Goal: Information Seeking & Learning: Learn about a topic

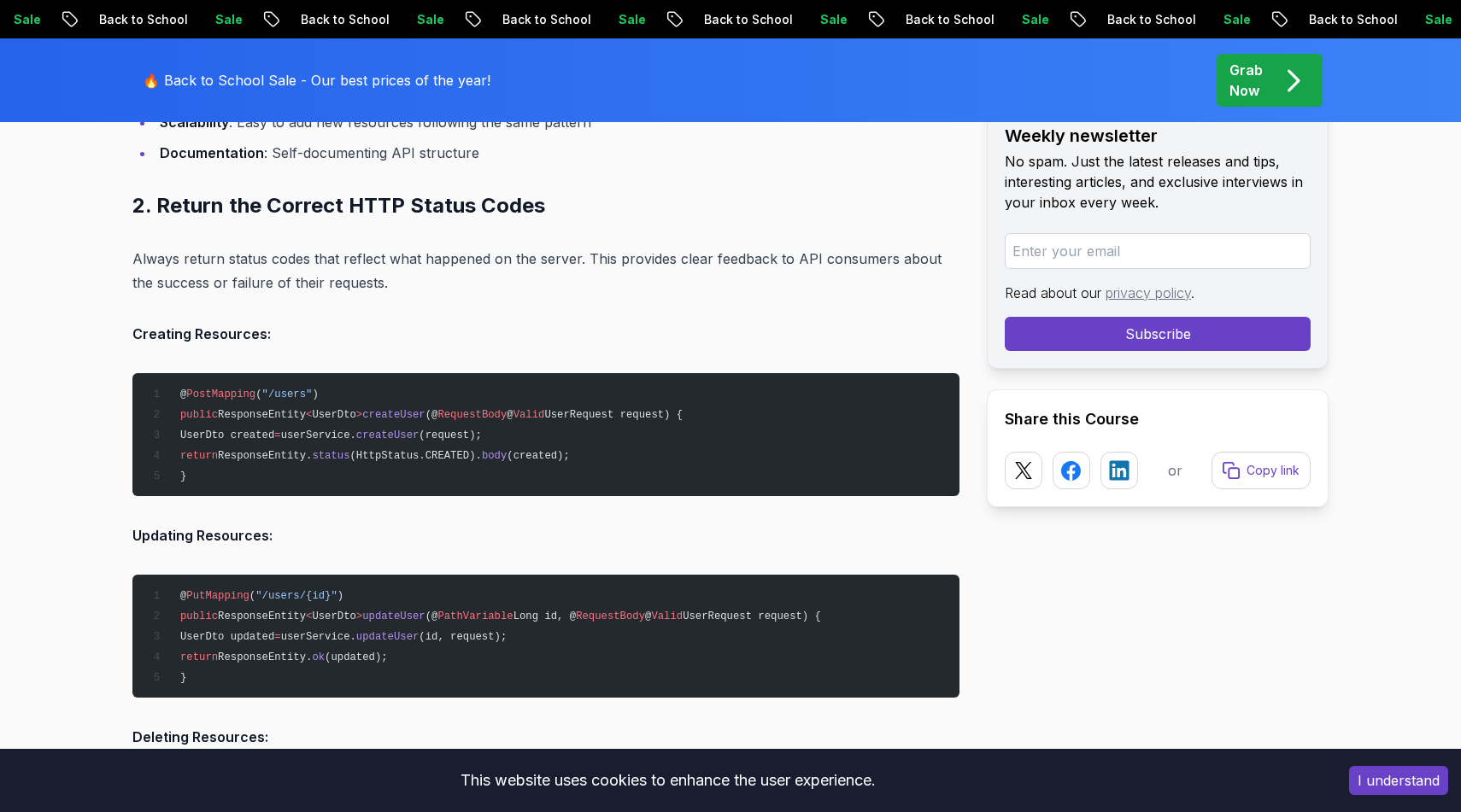
scroll to position [2815, 0]
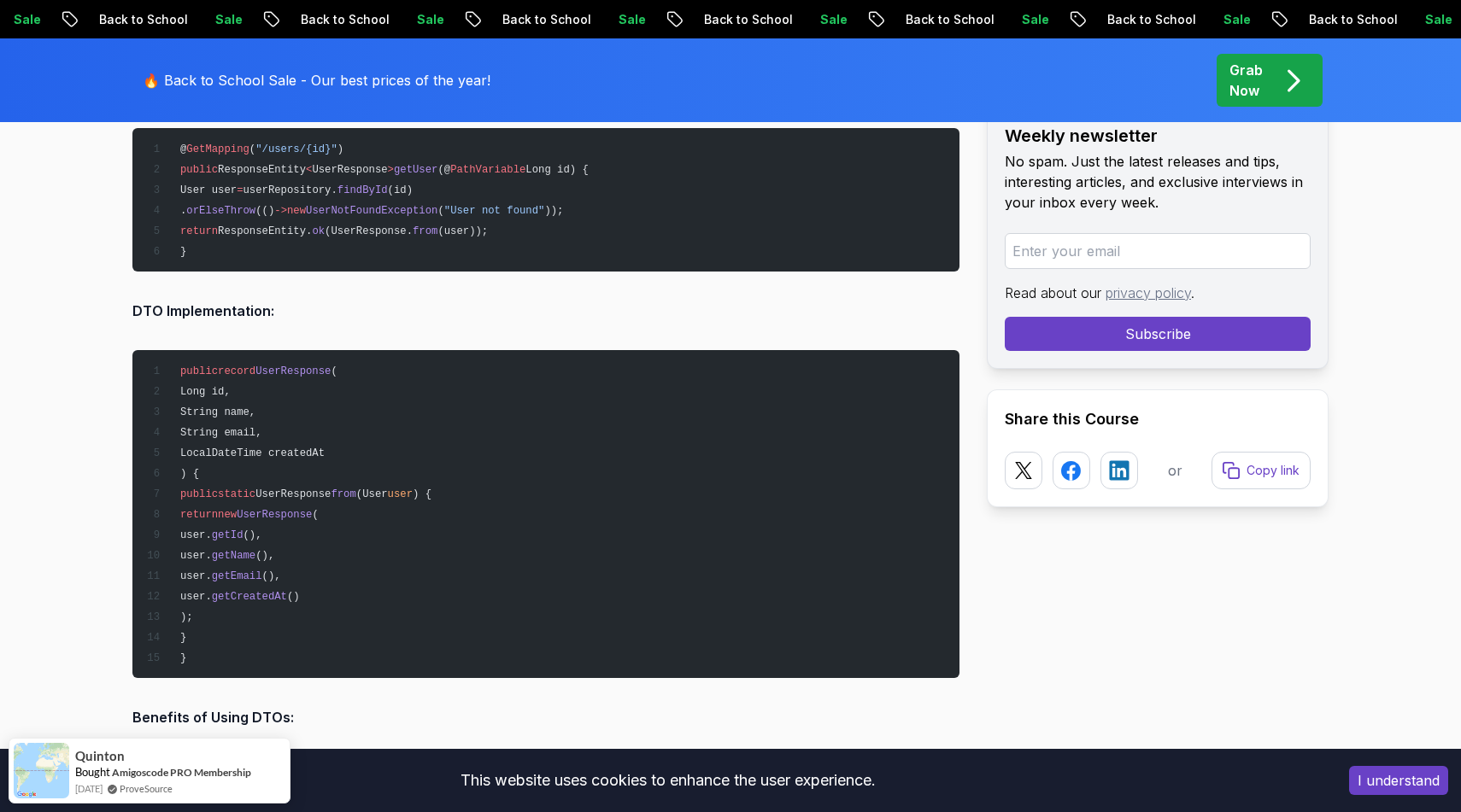
scroll to position [4710, 0]
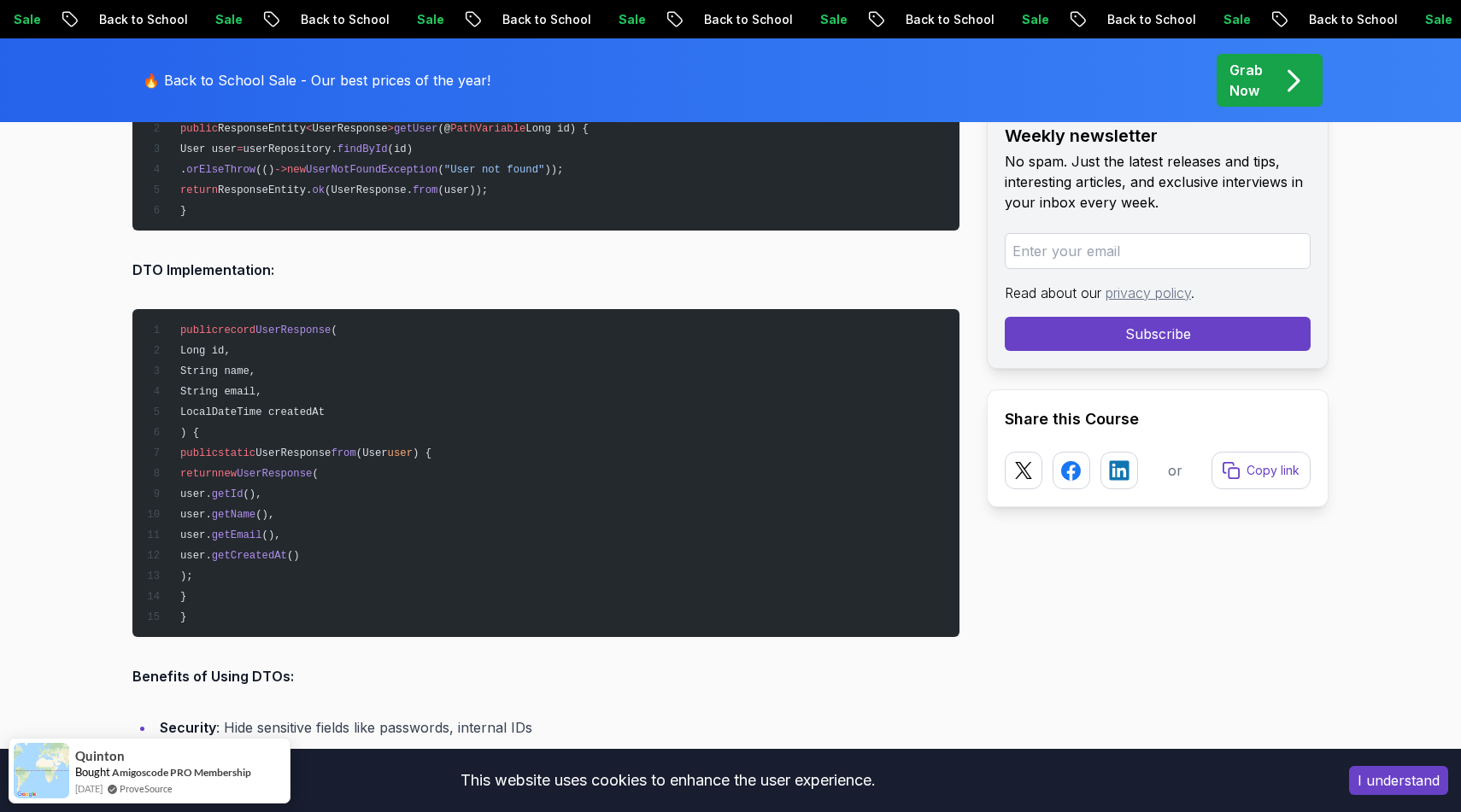
click at [513, 341] on pre "public record UserResponse ( Long id, String name, String email, LocalDateTime …" at bounding box center [546, 473] width 827 height 328
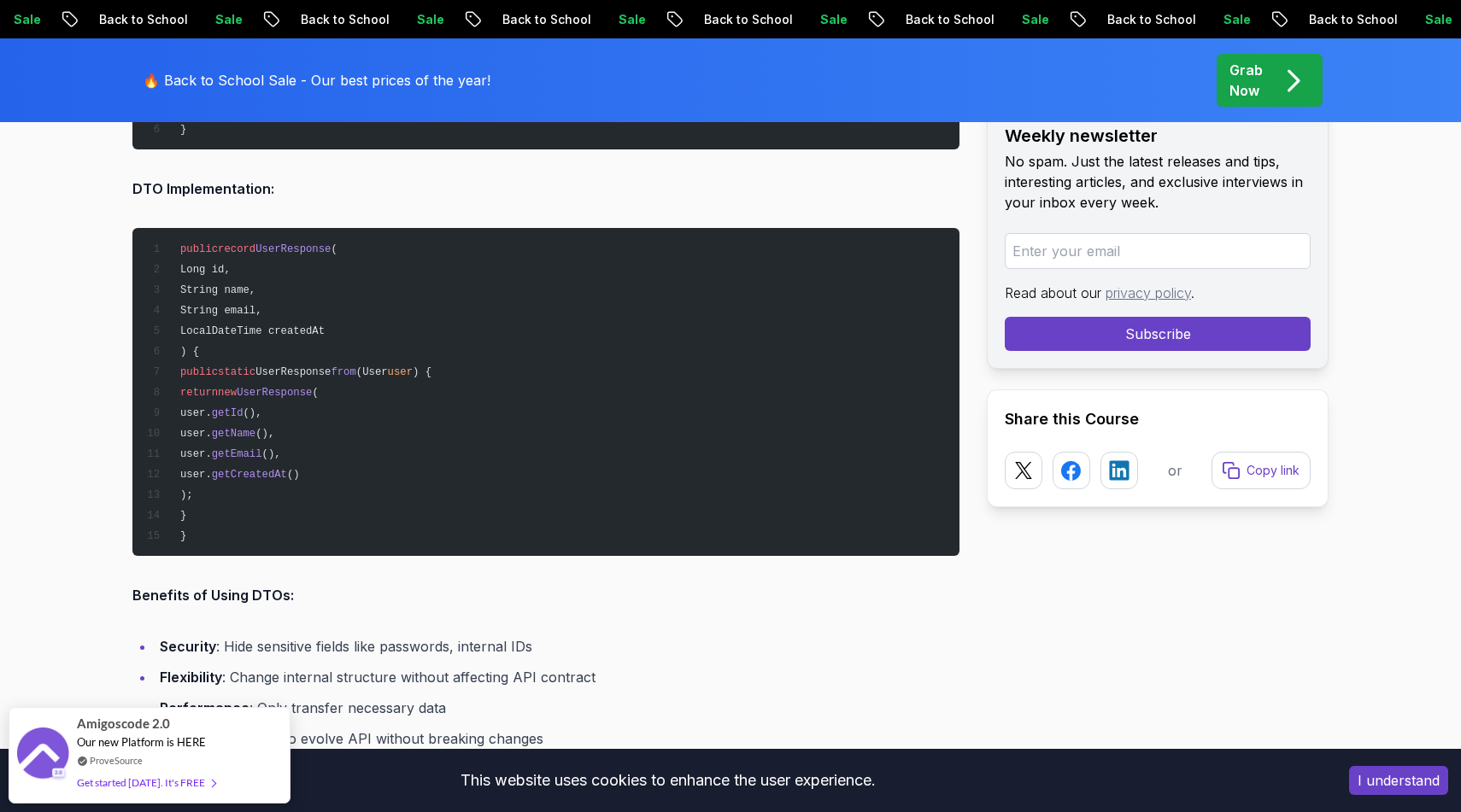
scroll to position [4796, 0]
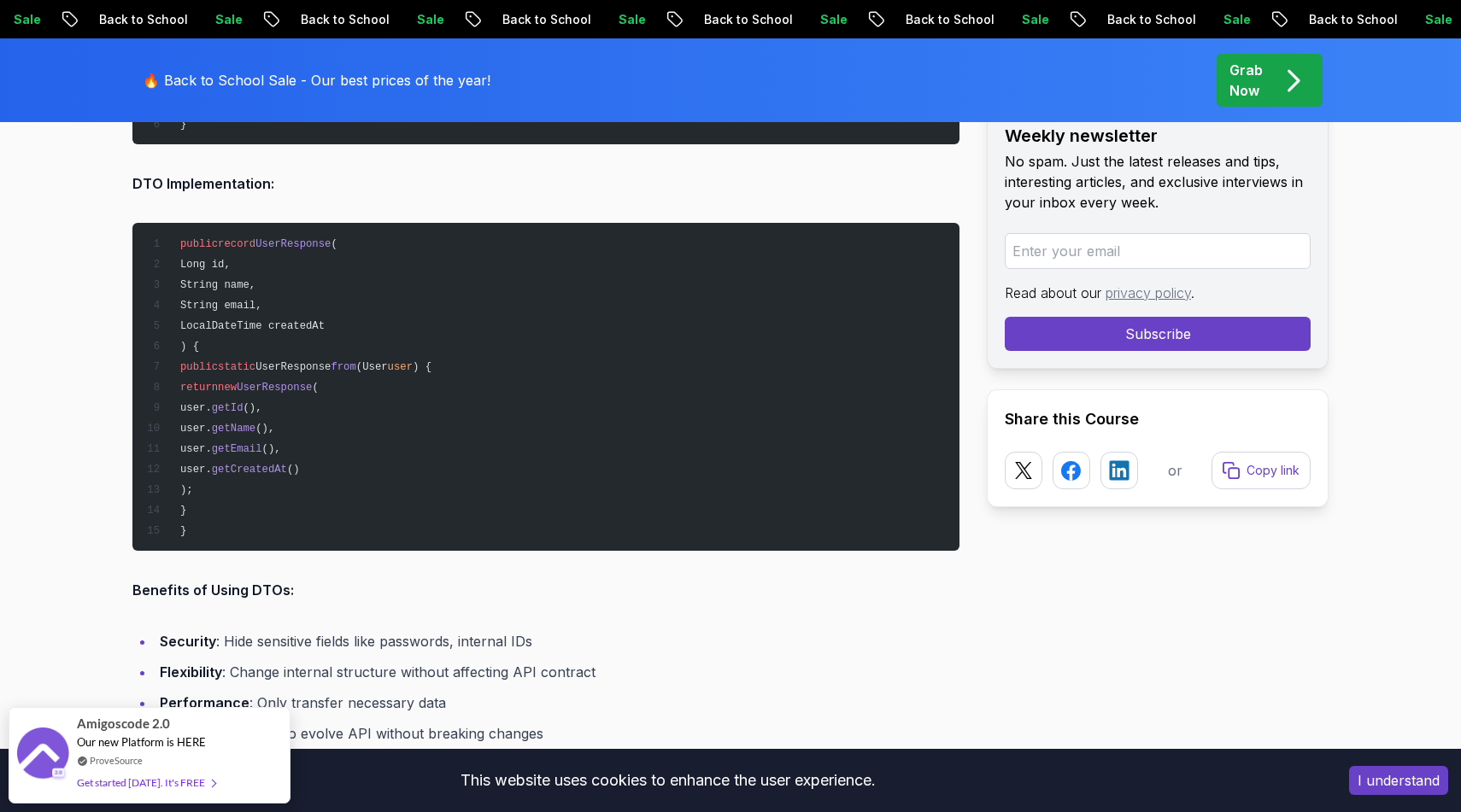
drag, startPoint x: 202, startPoint y: 357, endPoint x: 256, endPoint y: 498, distance: 151.0
click at [256, 498] on pre "public record UserResponse ( Long id, String name, String email, LocalDateTime …" at bounding box center [546, 386] width 827 height 328
copy code "public static UserResponse from (User user ) { return new UserResponse ( user. …"
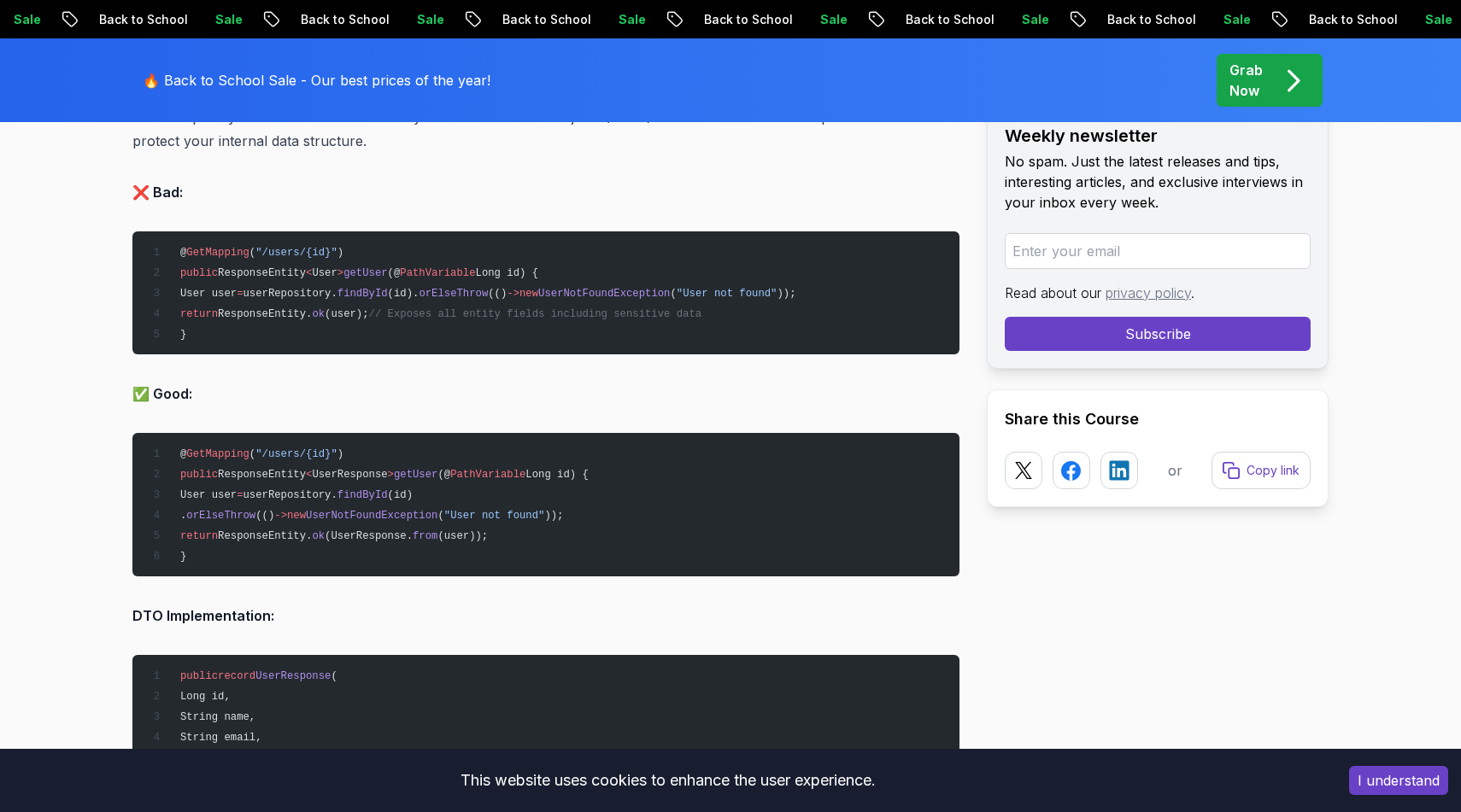
scroll to position [4407, 0]
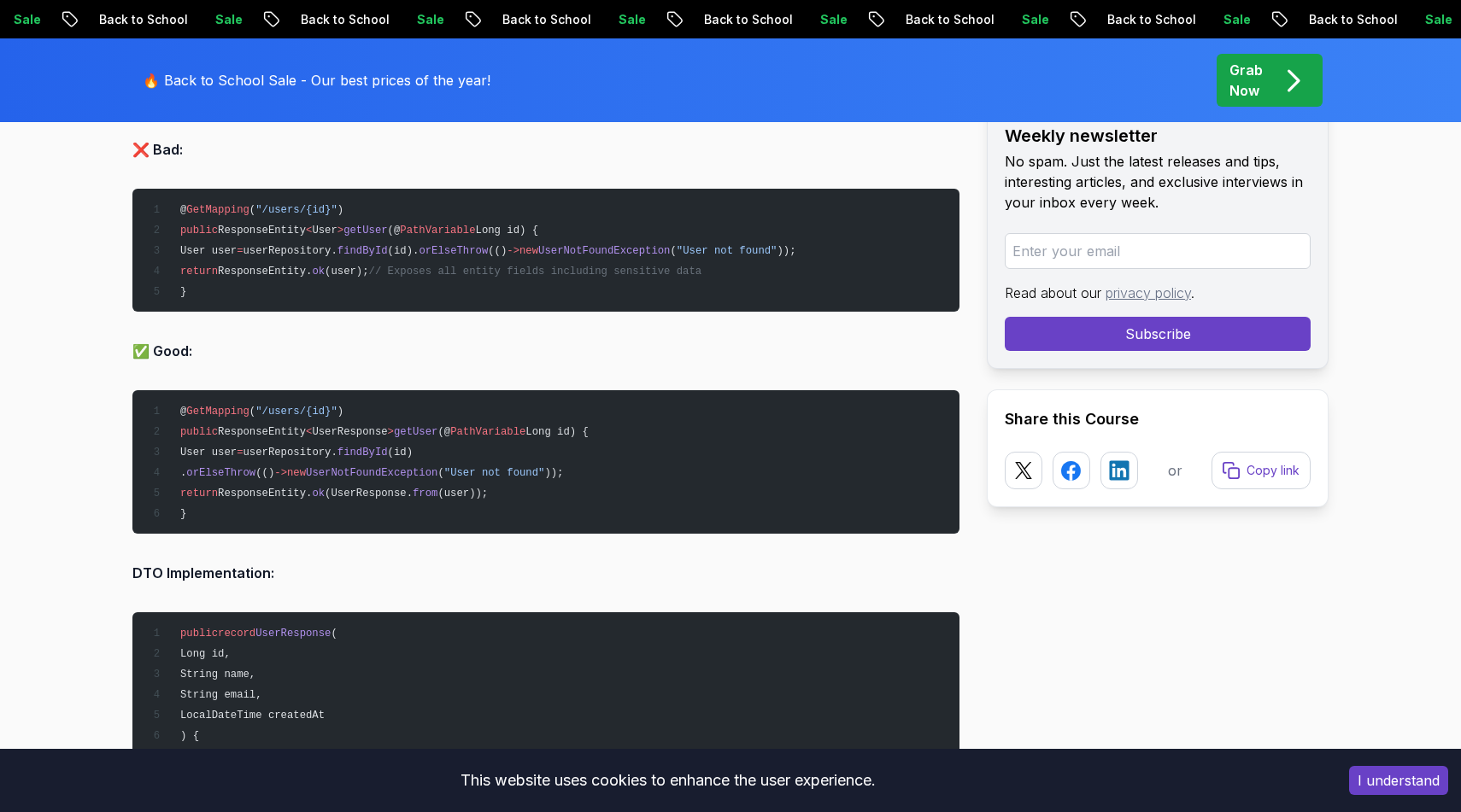
click at [457, 225] on span "PathVariable" at bounding box center [437, 230] width 75 height 12
click at [475, 227] on span "PathVariable" at bounding box center [437, 230] width 75 height 12
click at [460, 225] on span "PathVariable" at bounding box center [437, 230] width 75 height 12
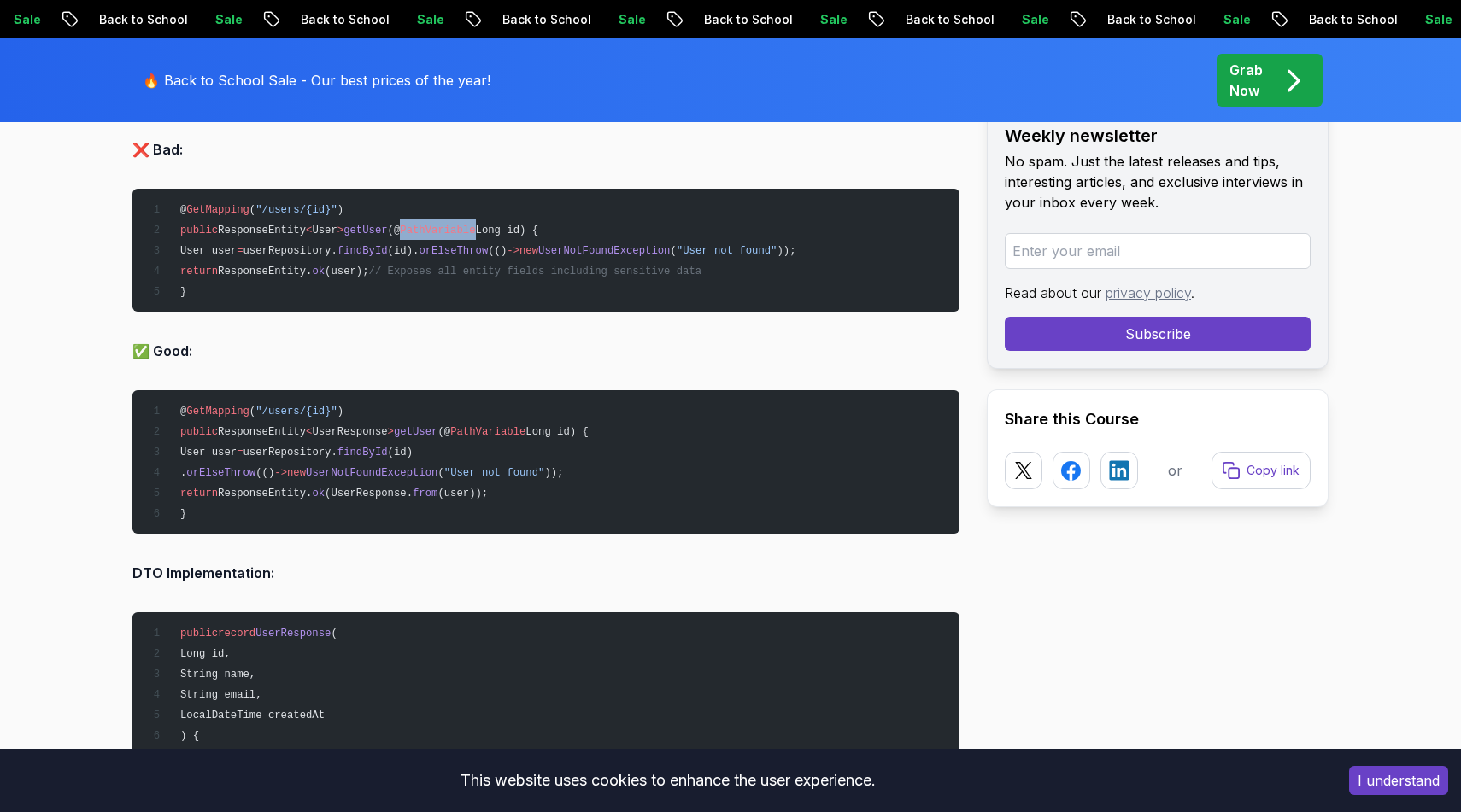
click at [460, 225] on span "PathVariable" at bounding box center [437, 230] width 75 height 12
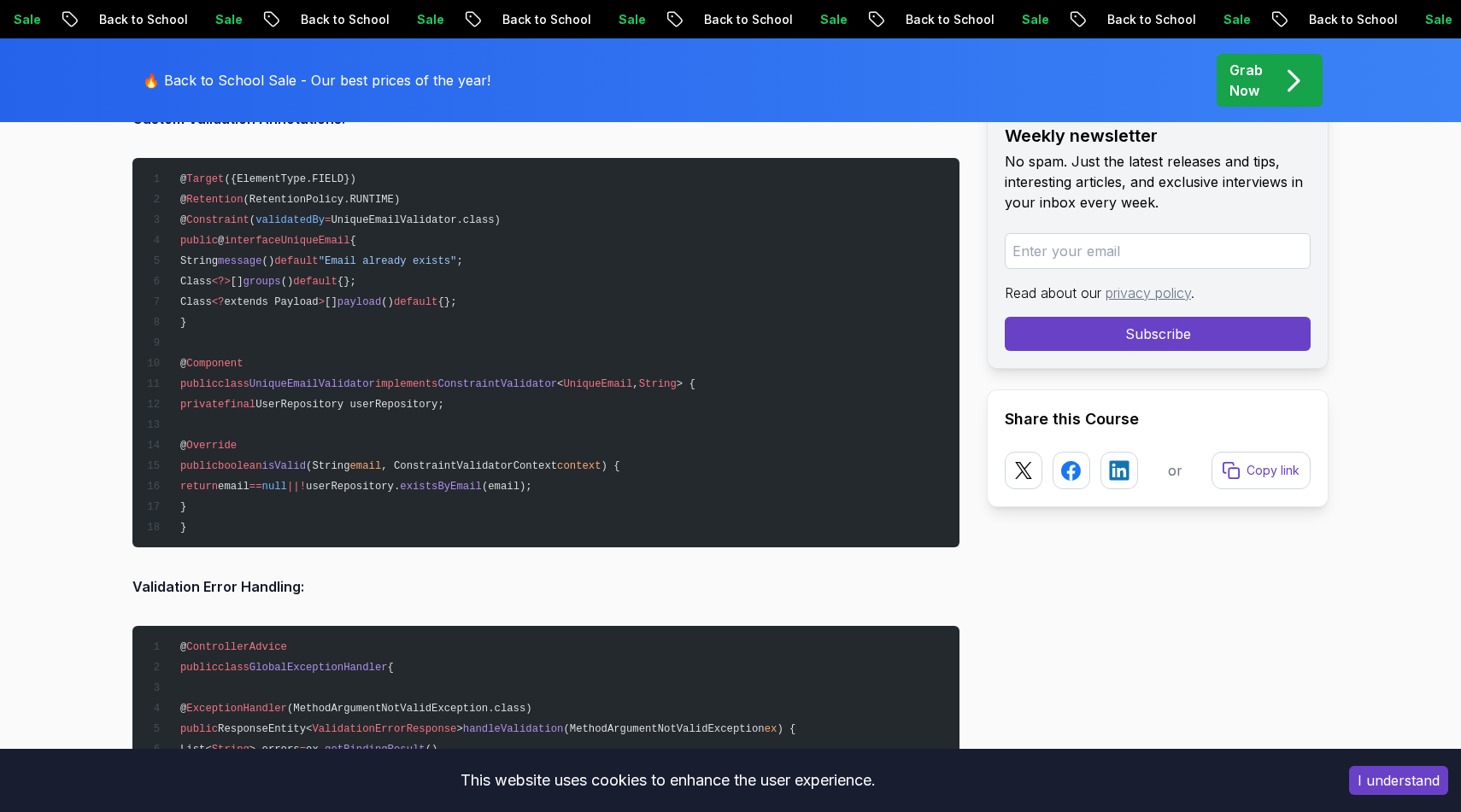
scroll to position [6977, 0]
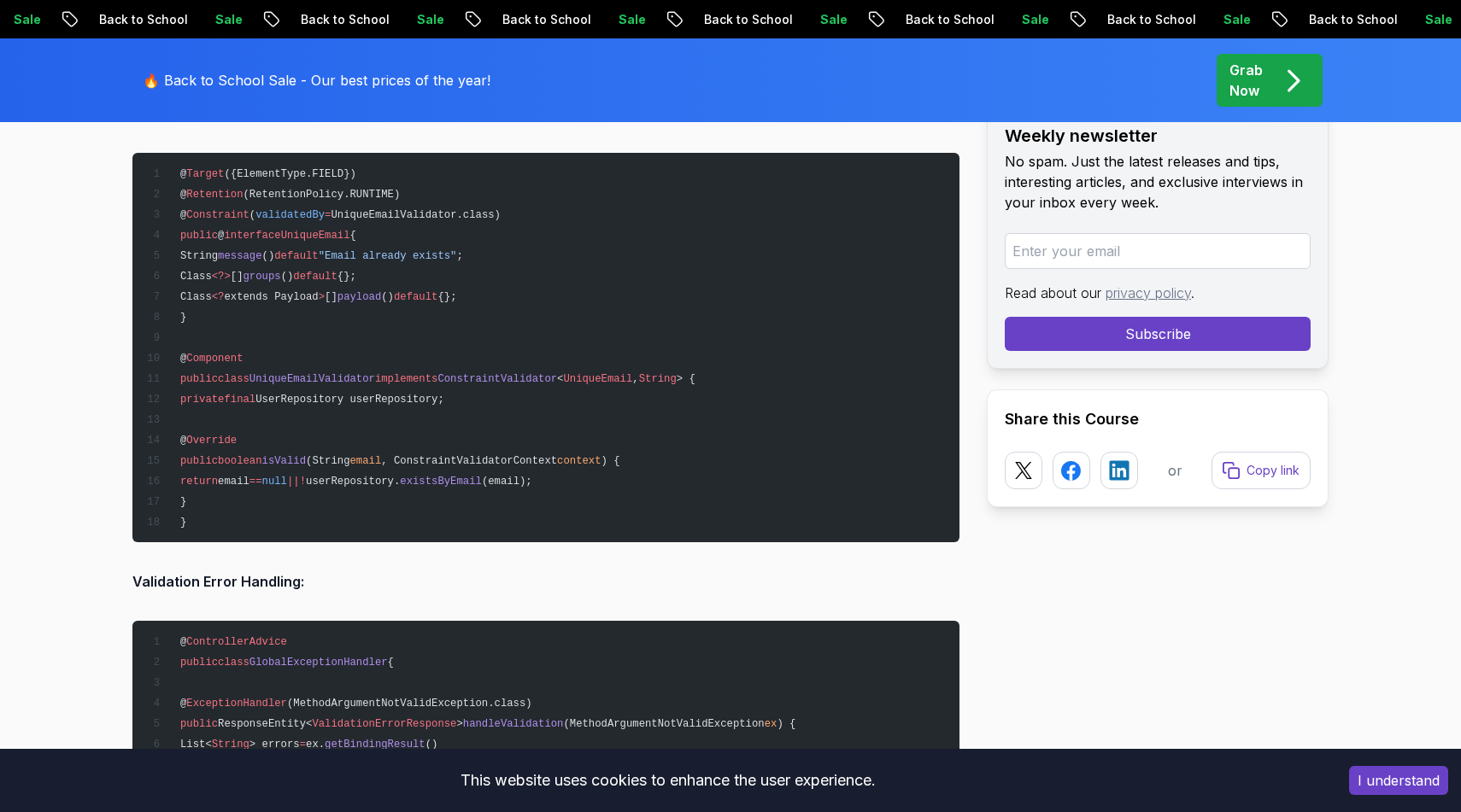
click at [417, 209] on span "UniqueEmailValidator.class)" at bounding box center [415, 215] width 169 height 12
click at [409, 209] on span "UniqueEmailValidator.class)" at bounding box center [415, 215] width 169 height 12
drag, startPoint x: 565, startPoint y: 203, endPoint x: 128, endPoint y: 167, distance: 438.5
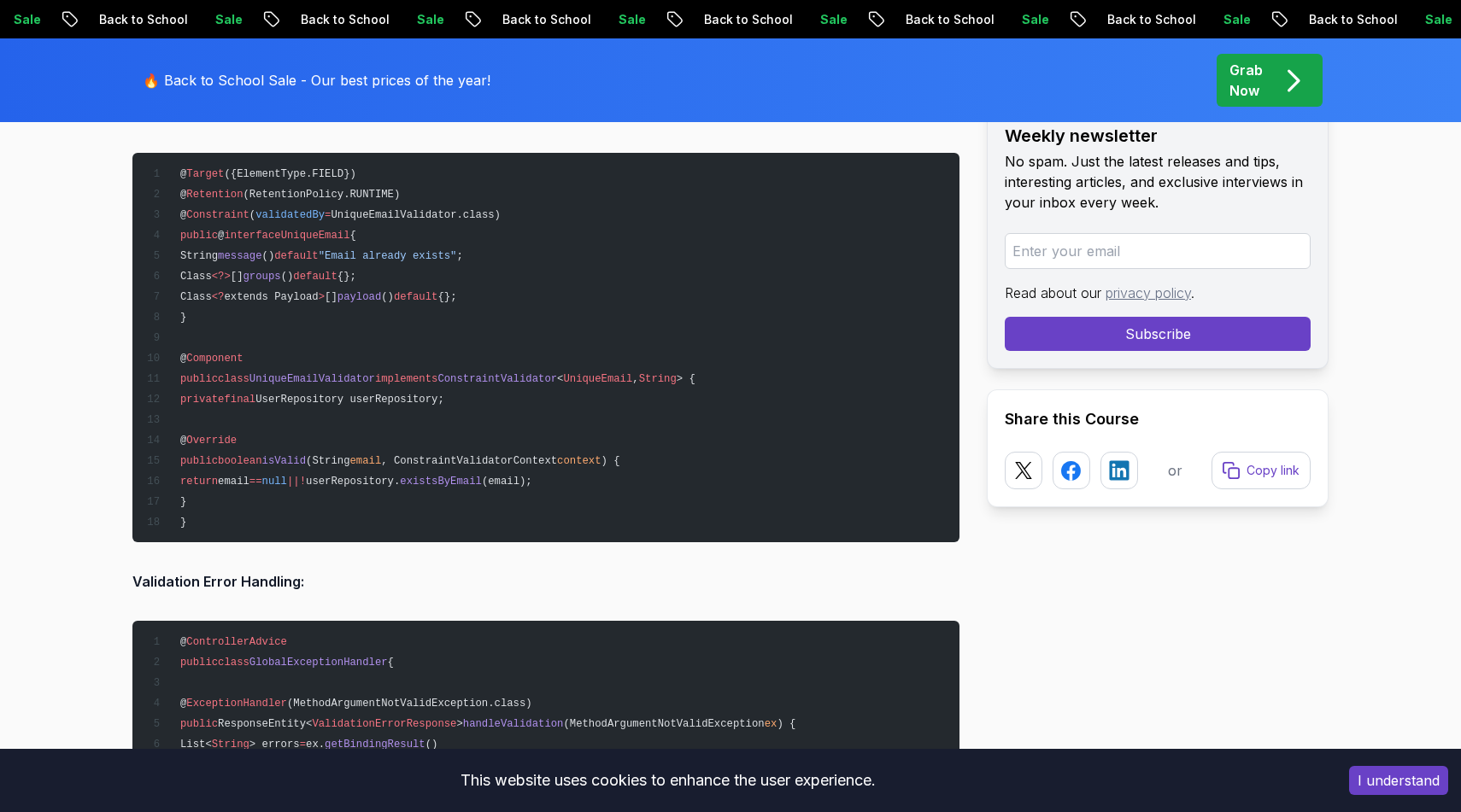
copy code "@ Target ({ElementType.FIELD}) @ Retention (RetentionPolicy.RUNTIME) @ Constrai…"
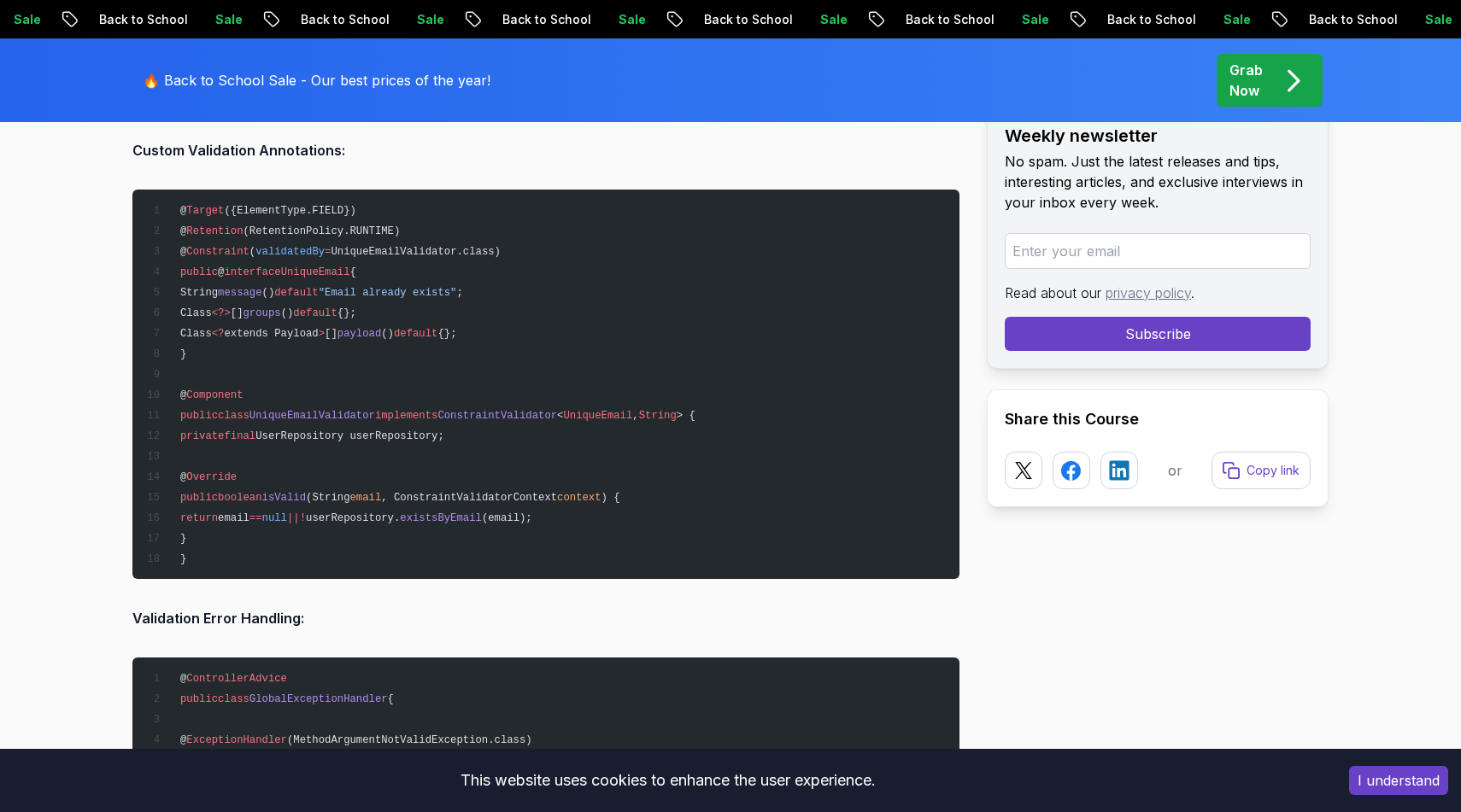
scroll to position [6937, 0]
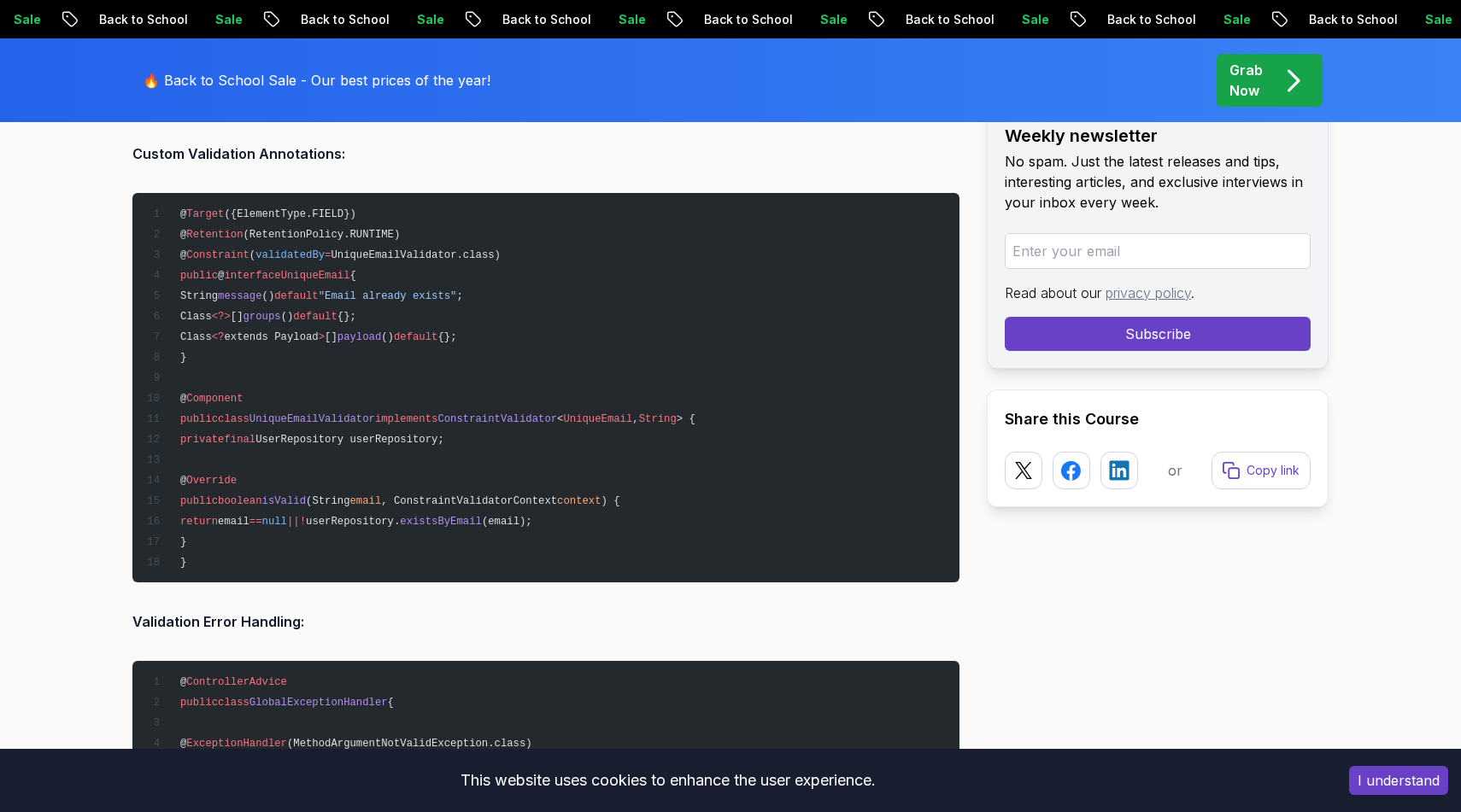
click at [560, 232] on pre "@ Target ({ElementType.FIELD}) @ Retention (RetentionPolicy.RUNTIME) @ Constrai…" at bounding box center [546, 387] width 827 height 389
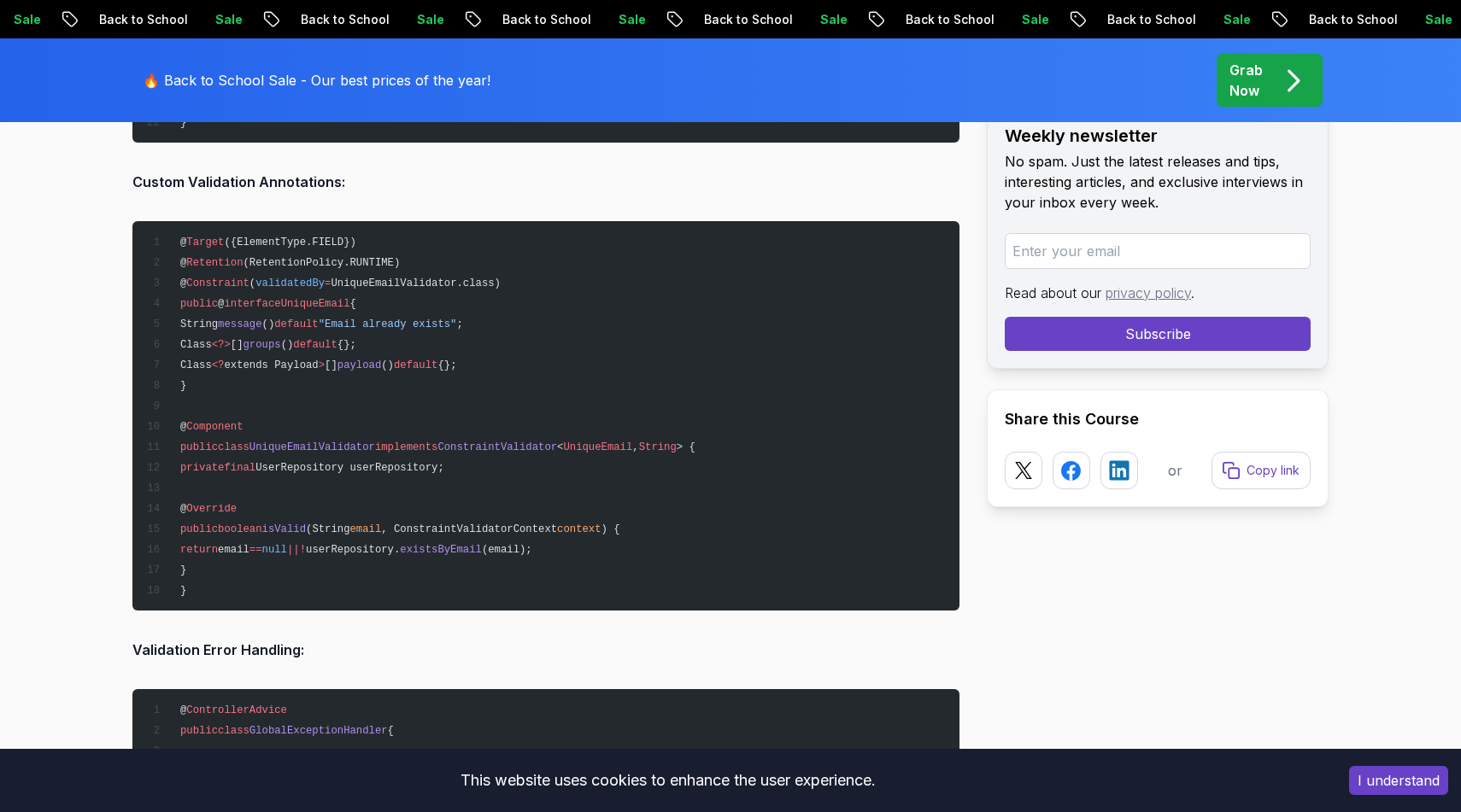
scroll to position [6900, 0]
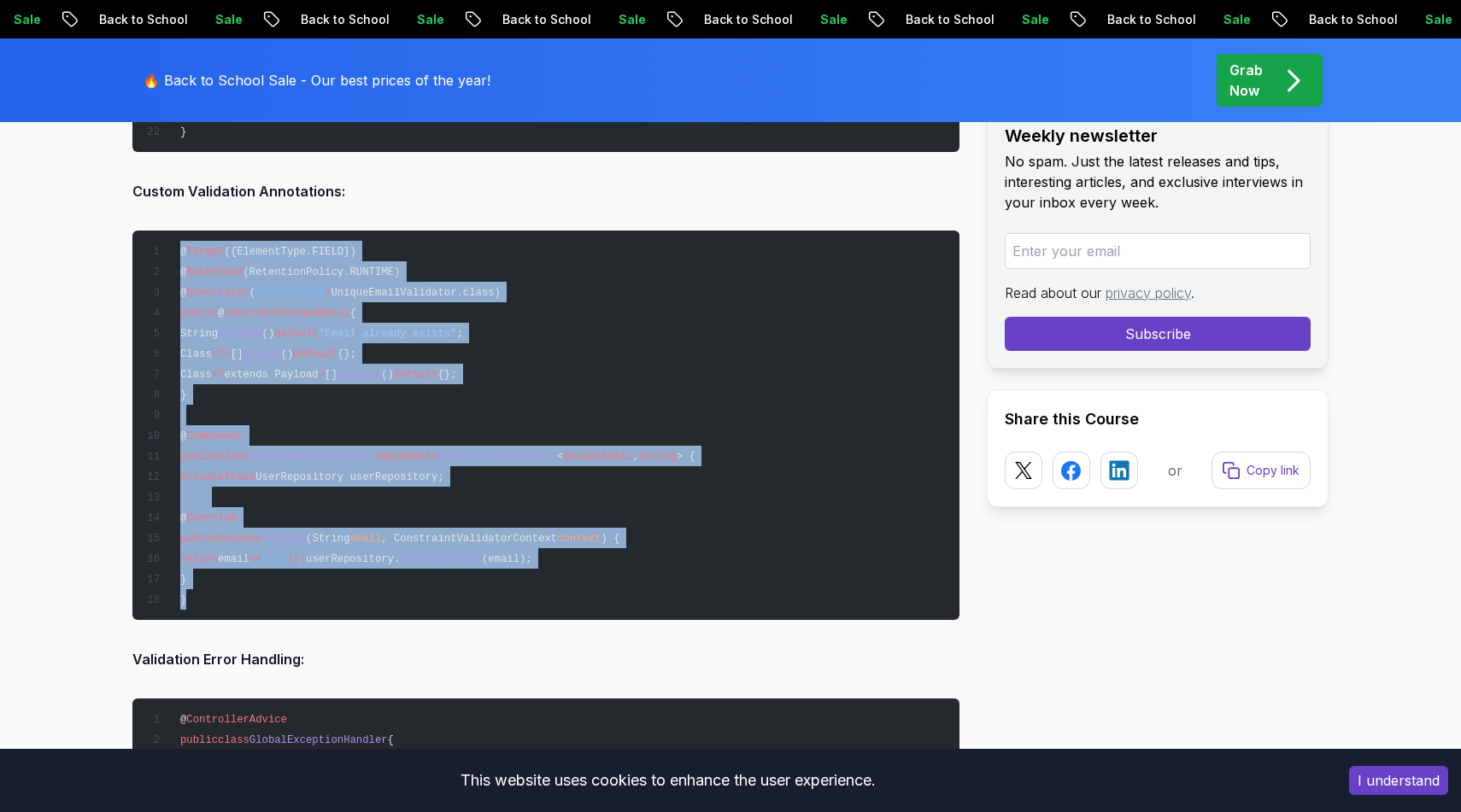
drag, startPoint x: 181, startPoint y: 243, endPoint x: 218, endPoint y: 614, distance: 372.8
copy div "@ Target ({ElementType.FIELD}) @ Retention (RetentionPolicy.RUNTIME) @ Constrai…"
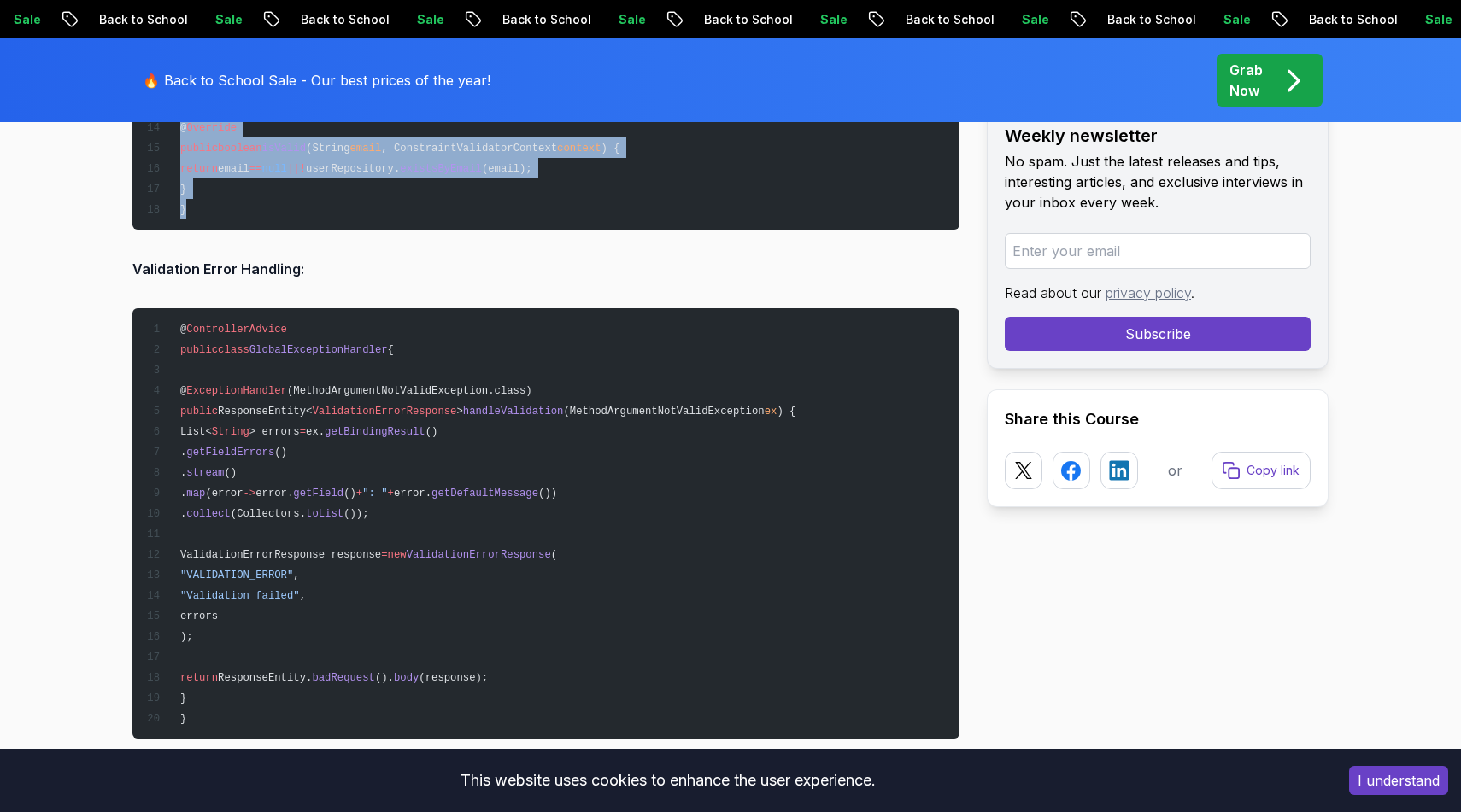
scroll to position [7346, 0]
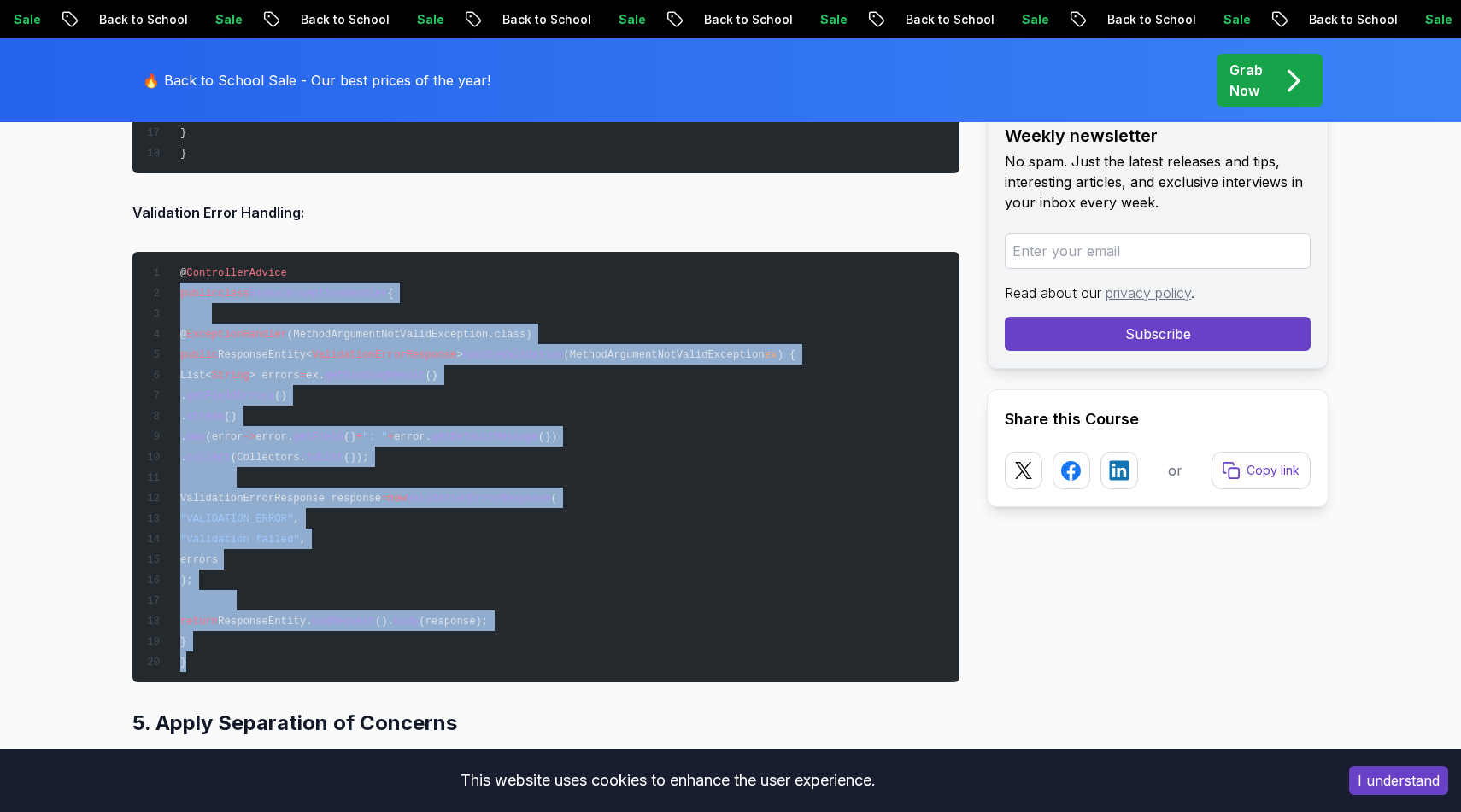
drag, startPoint x: 182, startPoint y: 286, endPoint x: 246, endPoint y: 653, distance: 372.5
click at [246, 653] on pre "@ ControllerAdvice public class GlobalExceptionHandler { @ ExceptionHandler (Me…" at bounding box center [546, 467] width 827 height 431
copy code "public class GlobalExceptionHandler { @ ExceptionHandler (MethodArgumentNotVali…"
click at [725, 405] on pre "@ ControllerAdvice public class GlobalExceptionHandler { @ ExceptionHandler (Me…" at bounding box center [546, 467] width 827 height 431
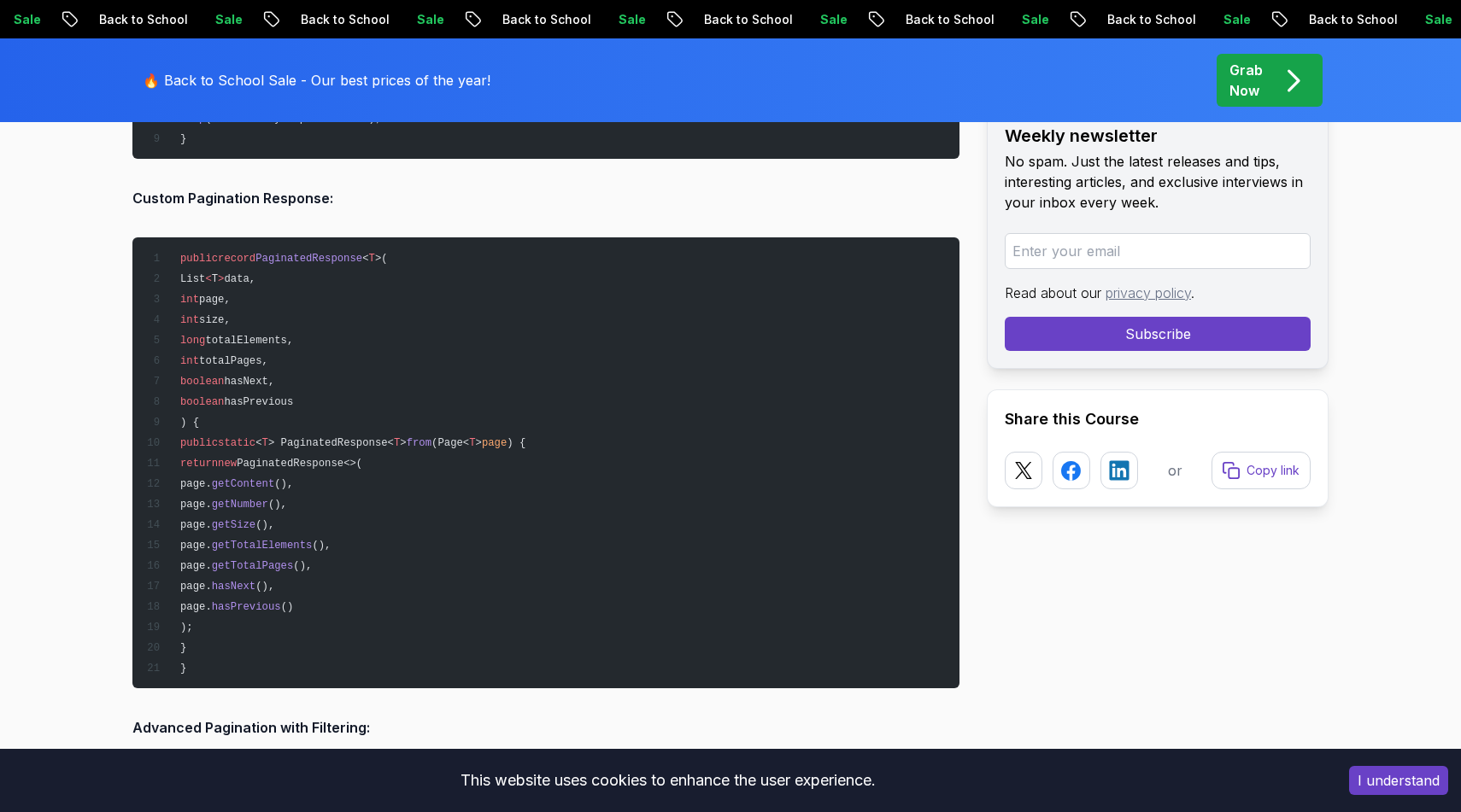
scroll to position [11328, 0]
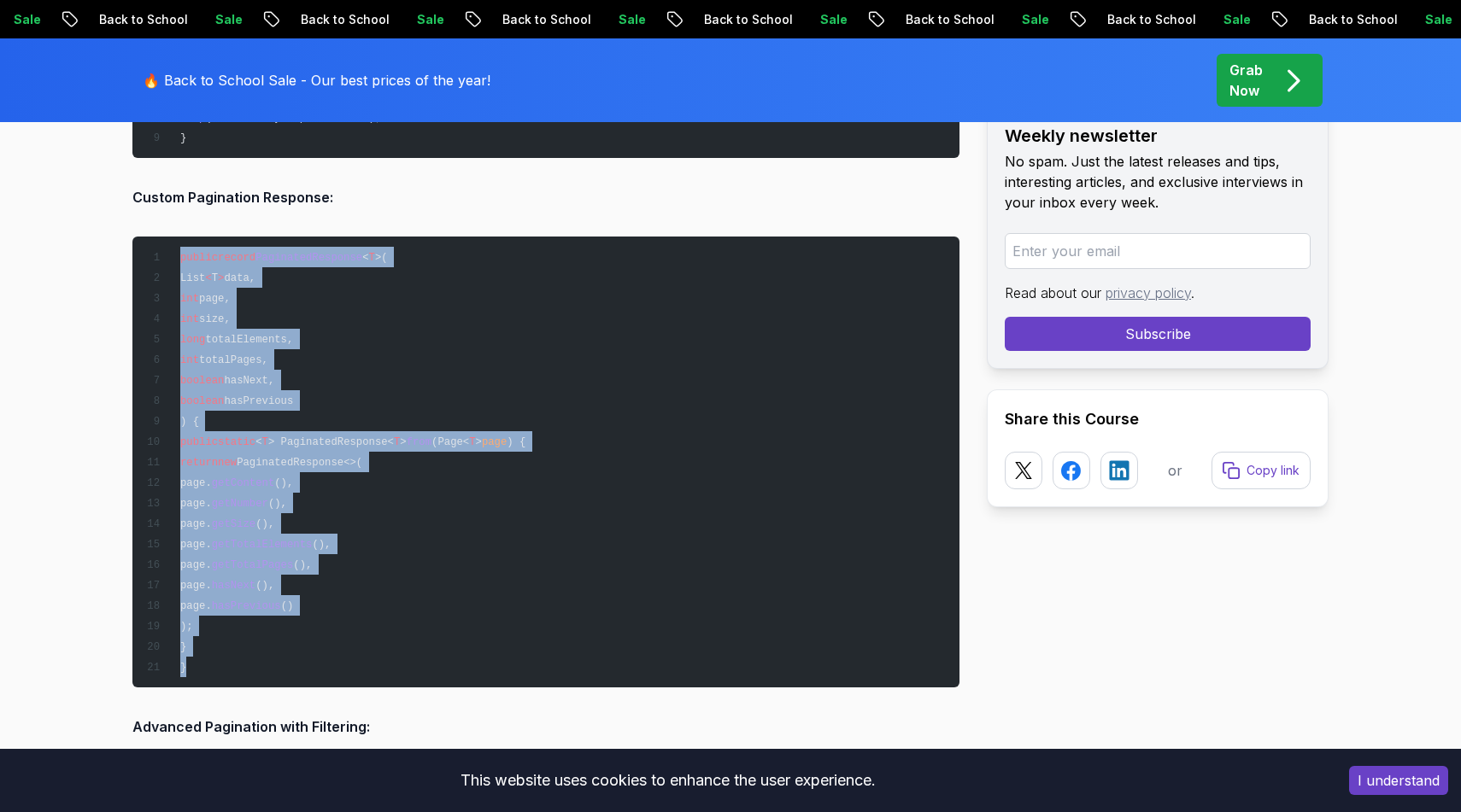
drag, startPoint x: 181, startPoint y: 249, endPoint x: 242, endPoint y: 679, distance: 434.3
click at [242, 679] on pre "public record PaginatedResponse < T >( List < T > data, int page, int size, lon…" at bounding box center [546, 462] width 827 height 451
copy code "public record PaginatedResponse < T >( List < T > data, int page, int size, lon…"
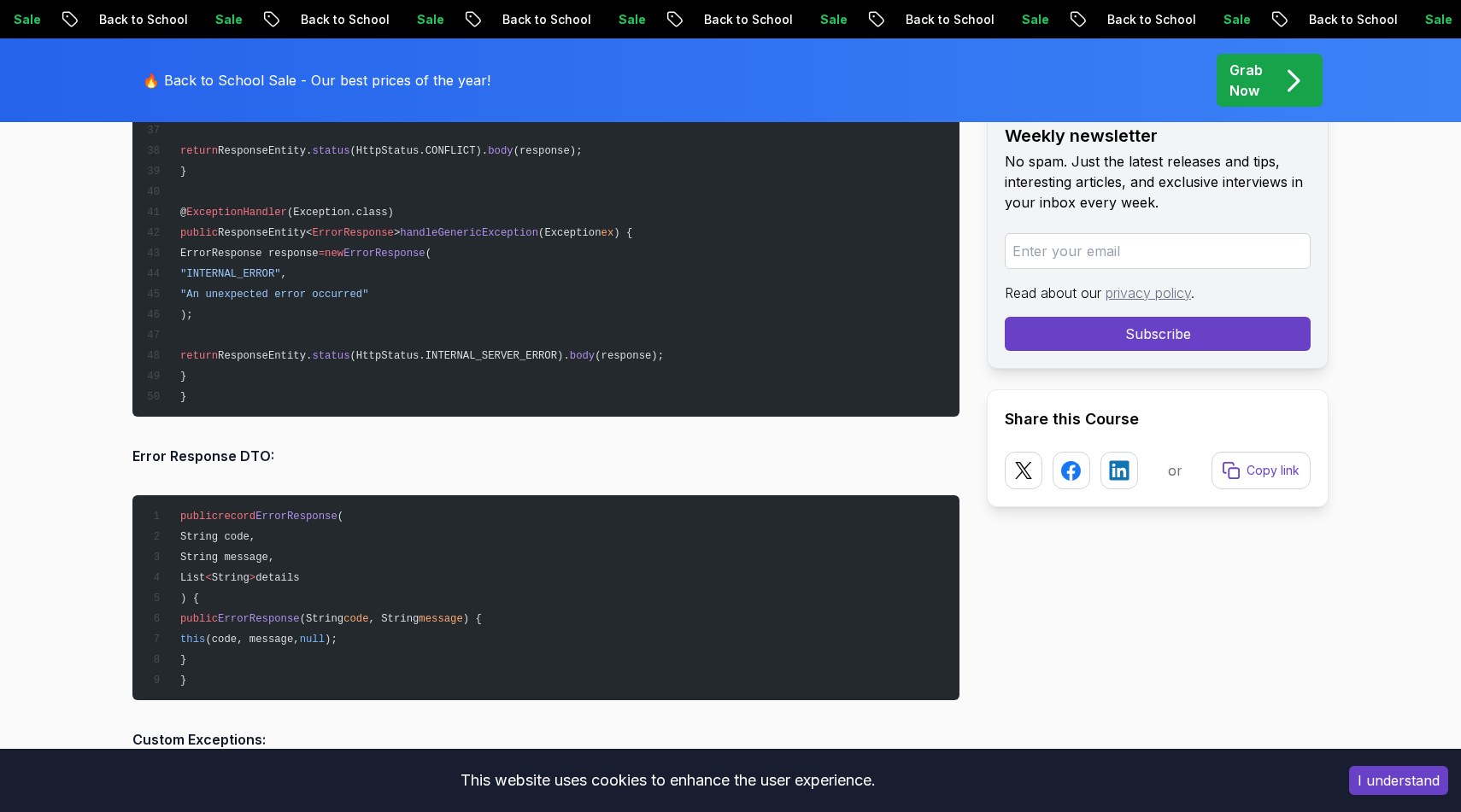
scroll to position [13703, 0]
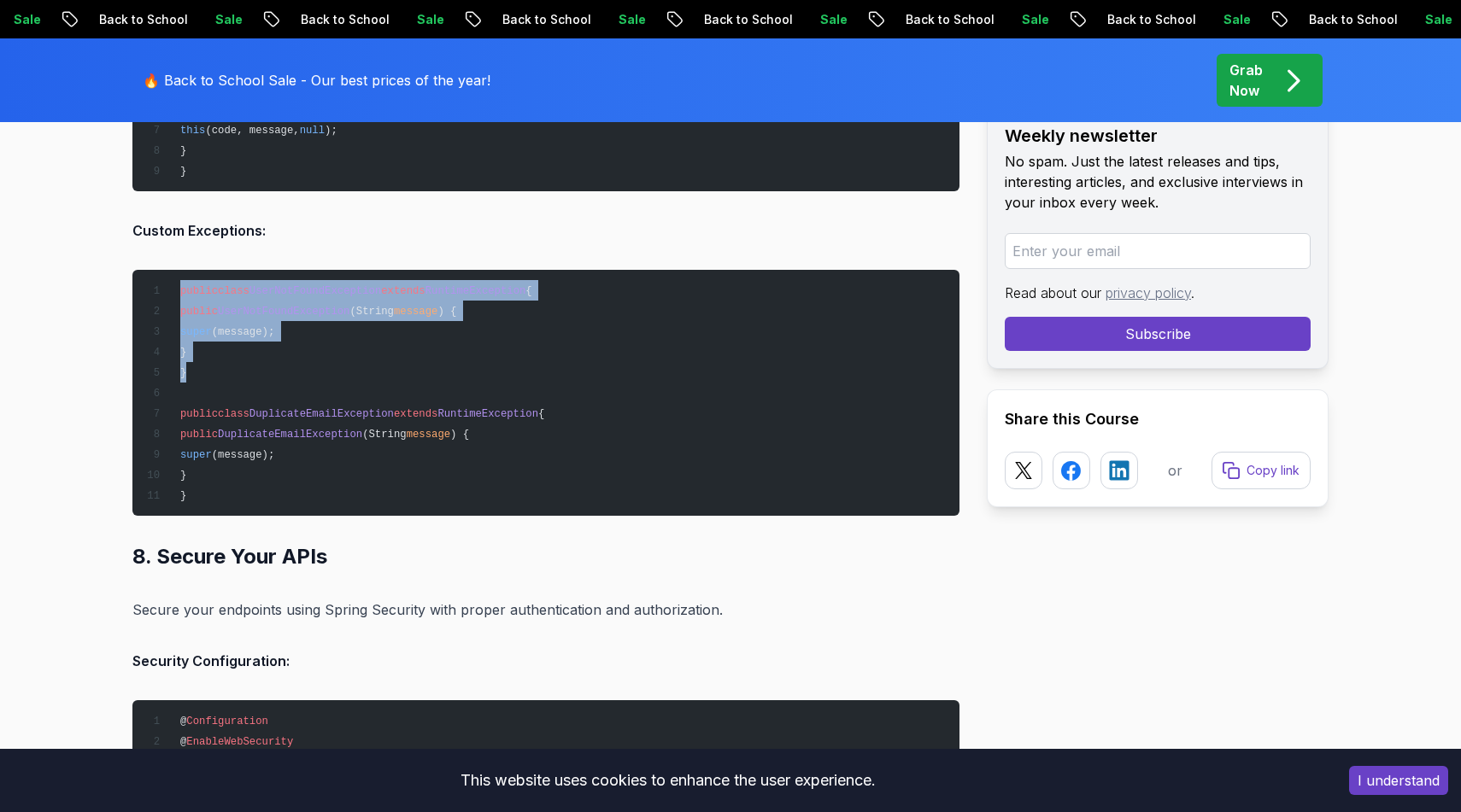
drag, startPoint x: 204, startPoint y: 366, endPoint x: 177, endPoint y: 273, distance: 96.8
click at [177, 273] on pre "public class UserNotFoundException extends RuntimeException { public UserNotFou…" at bounding box center [546, 393] width 827 height 246
copy code "public class UserNotFoundException extends RuntimeException { public UserNotFou…"
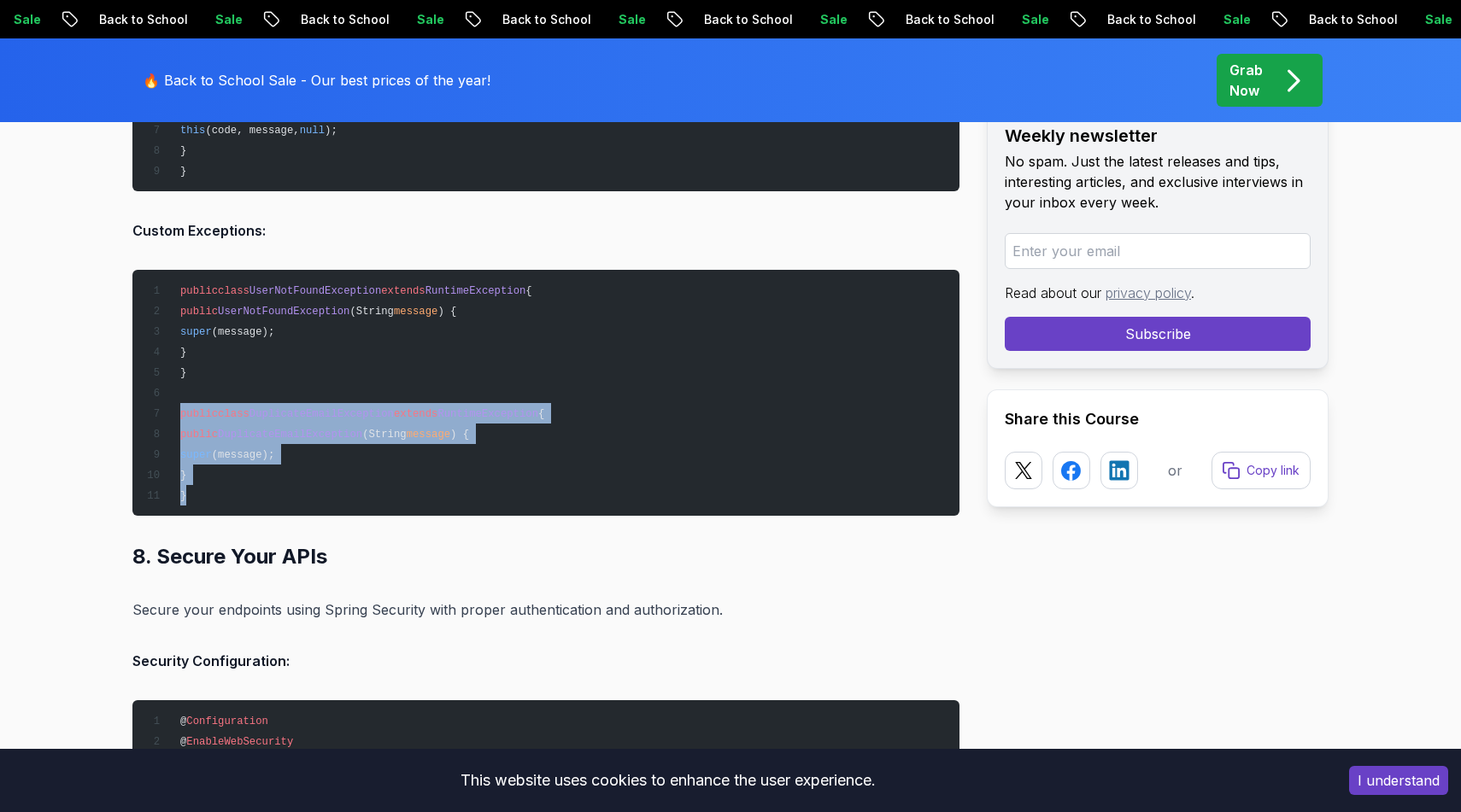
drag, startPoint x: 218, startPoint y: 486, endPoint x: 173, endPoint y: 407, distance: 90.9
click at [173, 407] on pre "public class UserNotFoundException extends RuntimeException { public UserNotFou…" at bounding box center [546, 393] width 827 height 246
copy code "public class DuplicateEmailException extends RuntimeException { public Duplicat…"
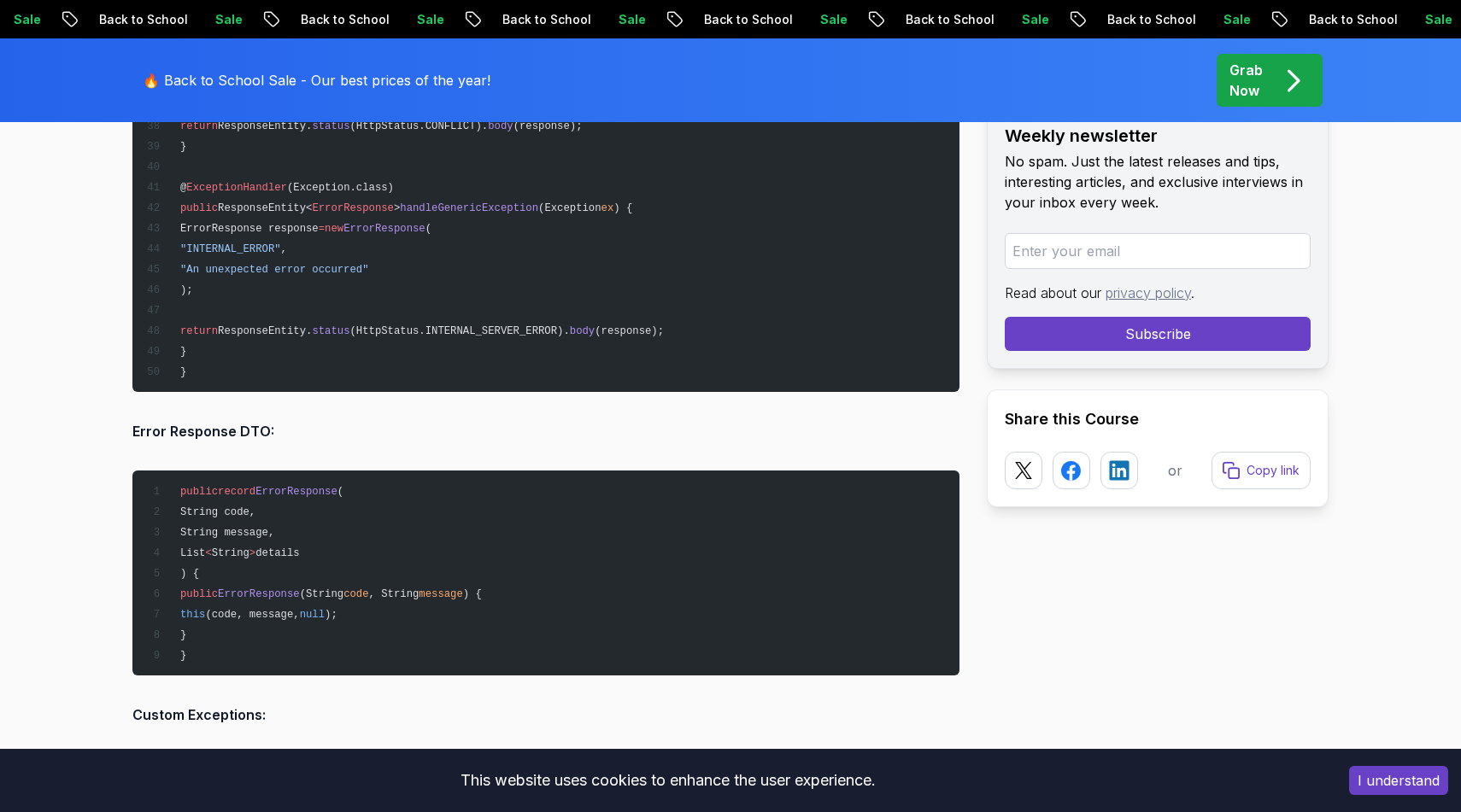
scroll to position [13220, 0]
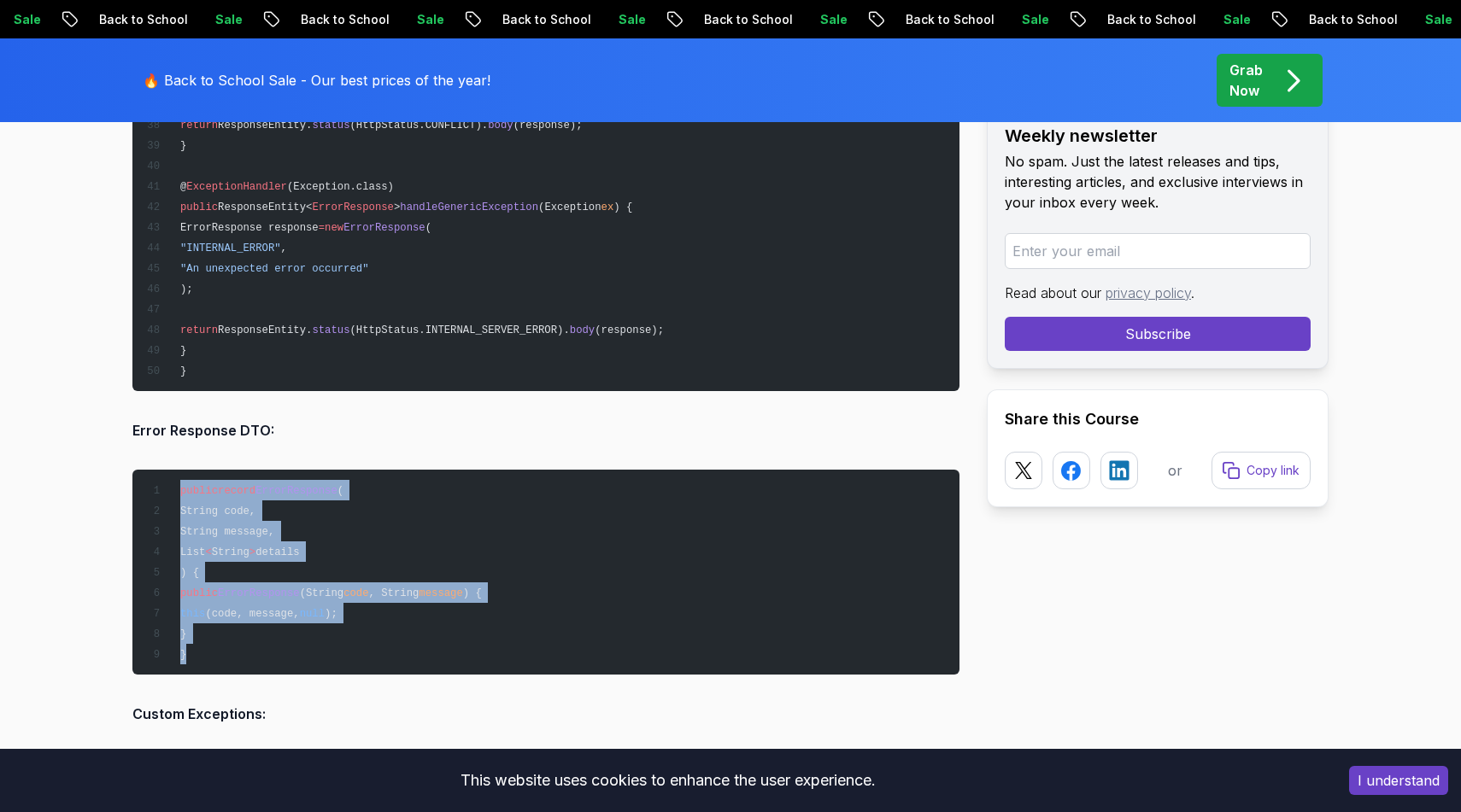
drag, startPoint x: 208, startPoint y: 651, endPoint x: 171, endPoint y: 478, distance: 176.9
click at [171, 478] on pre "public record ErrorResponse ( String code, String message, List < String > deta…" at bounding box center [546, 572] width 827 height 205
copy code "public record ErrorResponse ( String code, String message, List < String > deta…"
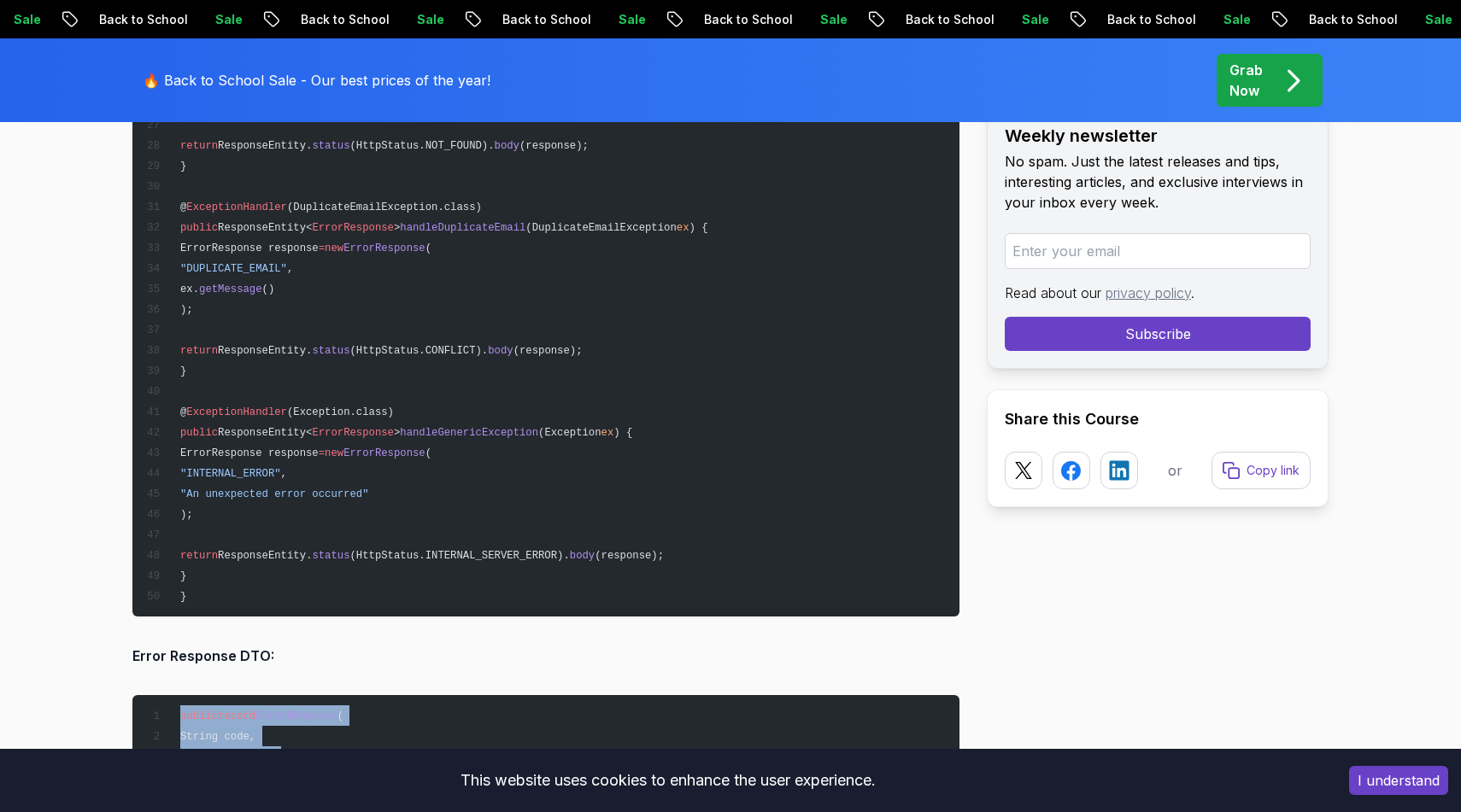
scroll to position [12993, 0]
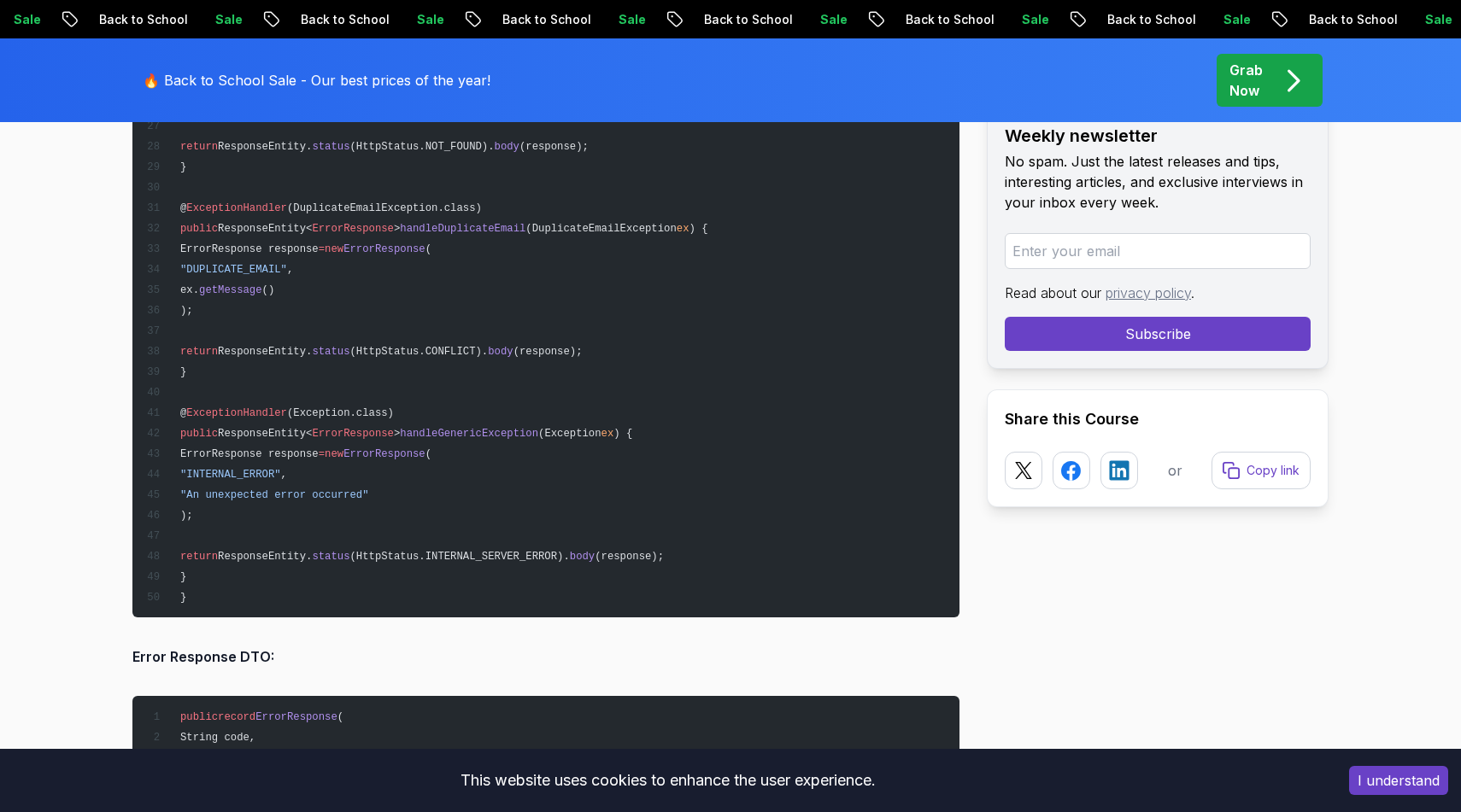
click at [233, 599] on pre "@ ControllerAdvice public class GlobalExceptionHandler { @ ExceptionHandler (Me…" at bounding box center [546, 94] width 827 height 1045
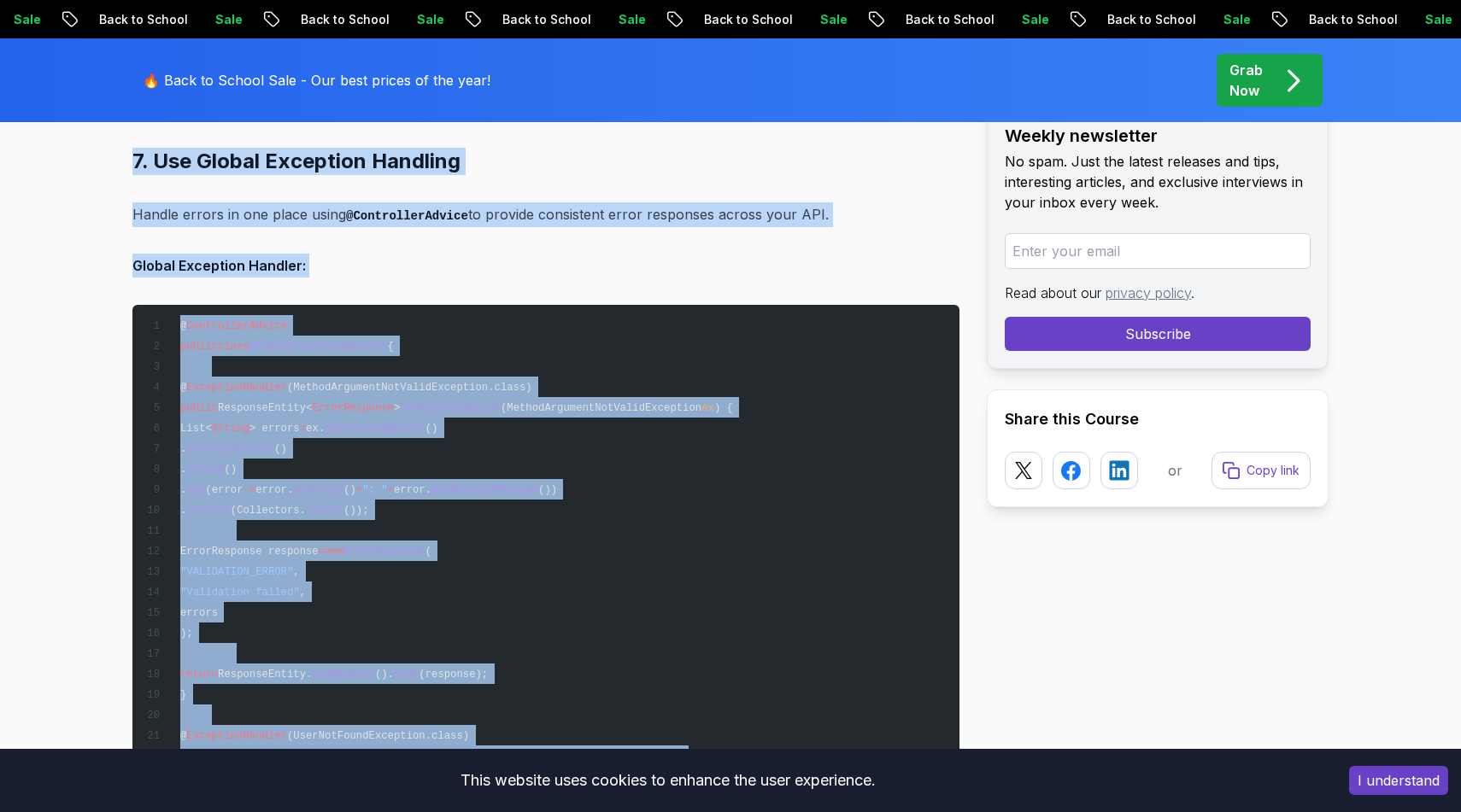
scroll to position [12254, 0]
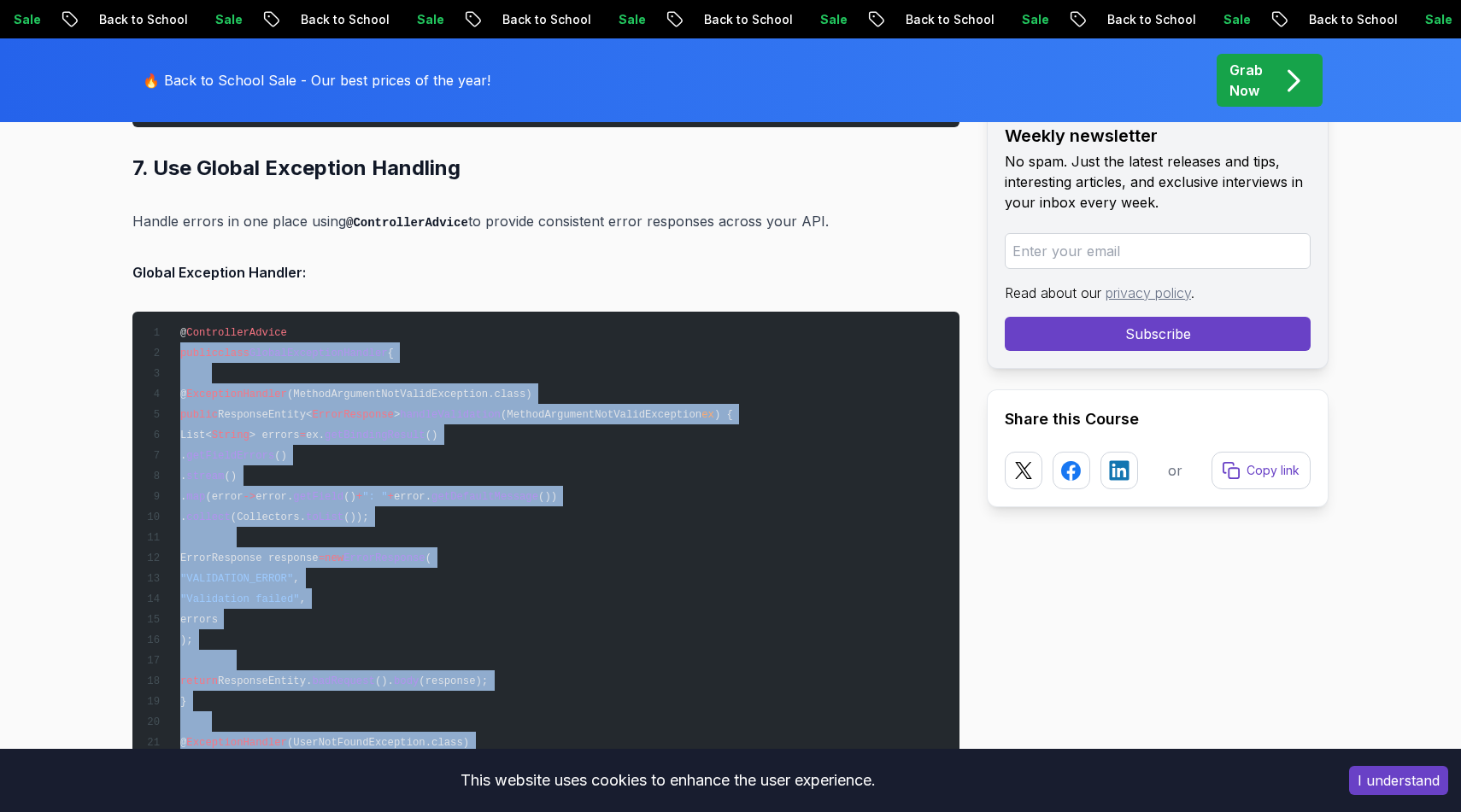
drag, startPoint x: 209, startPoint y: 599, endPoint x: 174, endPoint y: 341, distance: 260.4
copy code "public class GlobalExceptionHandler { @ ExceptionHandler (MethodArgumentNotVali…"
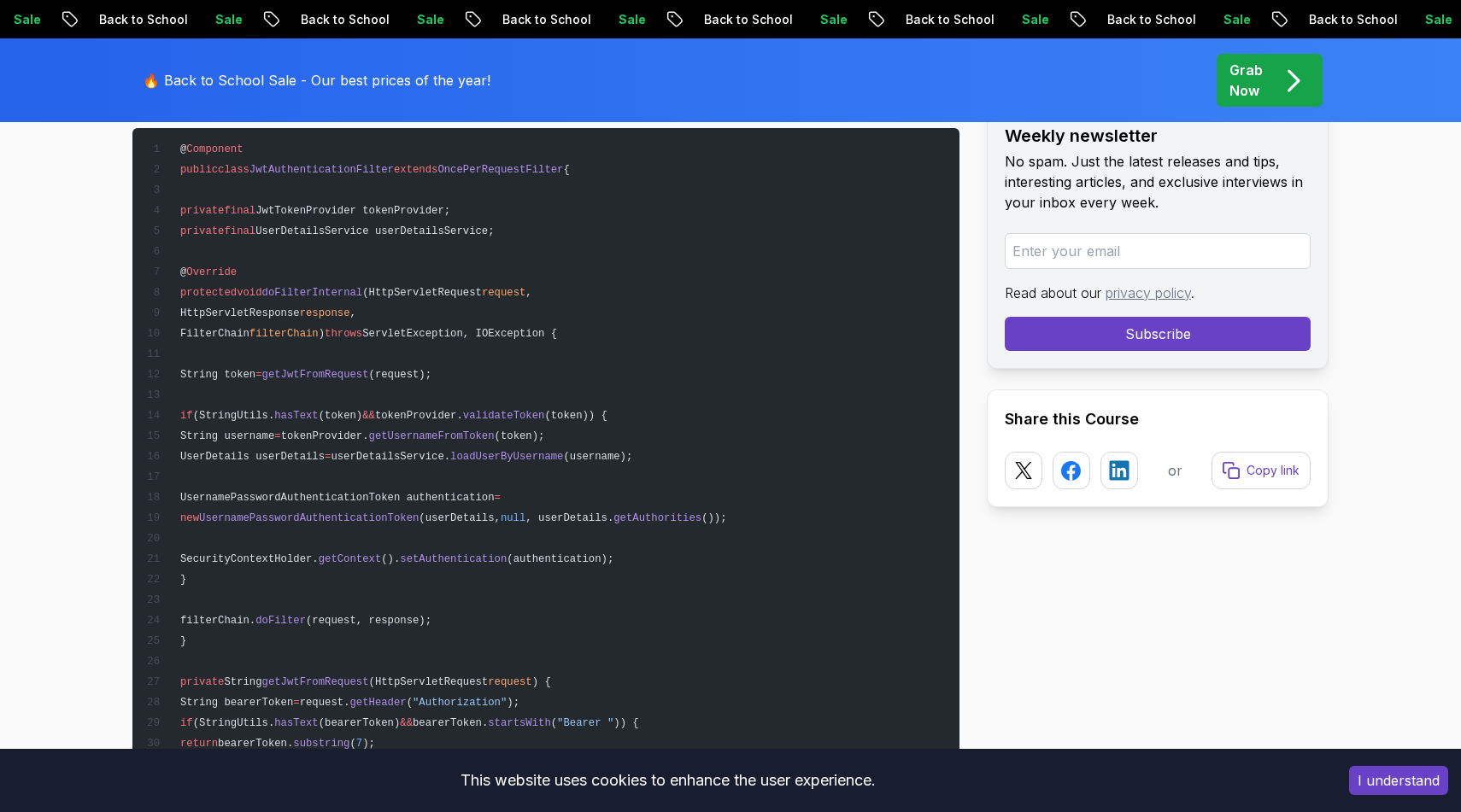
scroll to position [15108, 0]
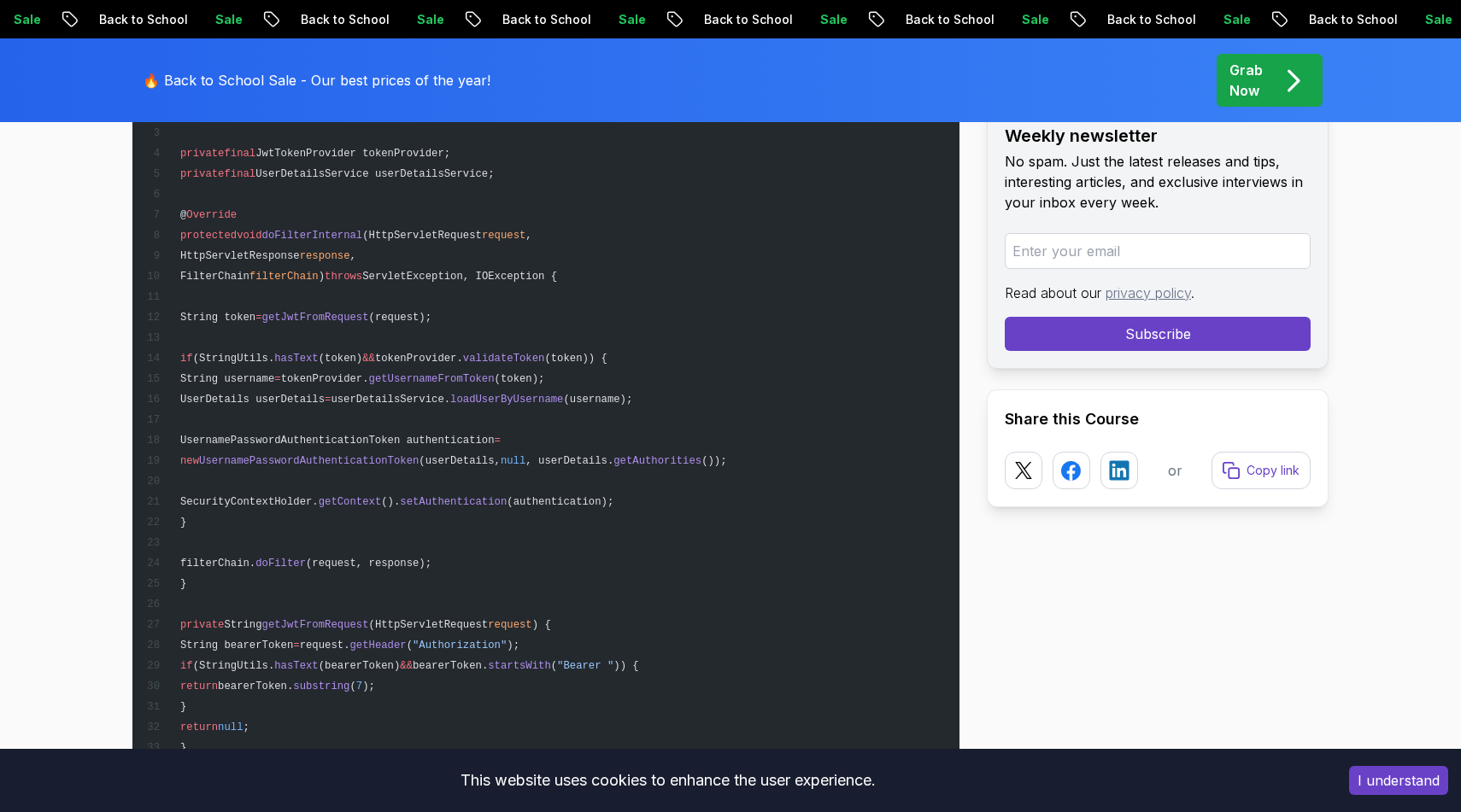
click at [564, 292] on pre "@ Component public class JwtAuthenticationFilter extends OncePerRequestFilter {…" at bounding box center [546, 430] width 827 height 718
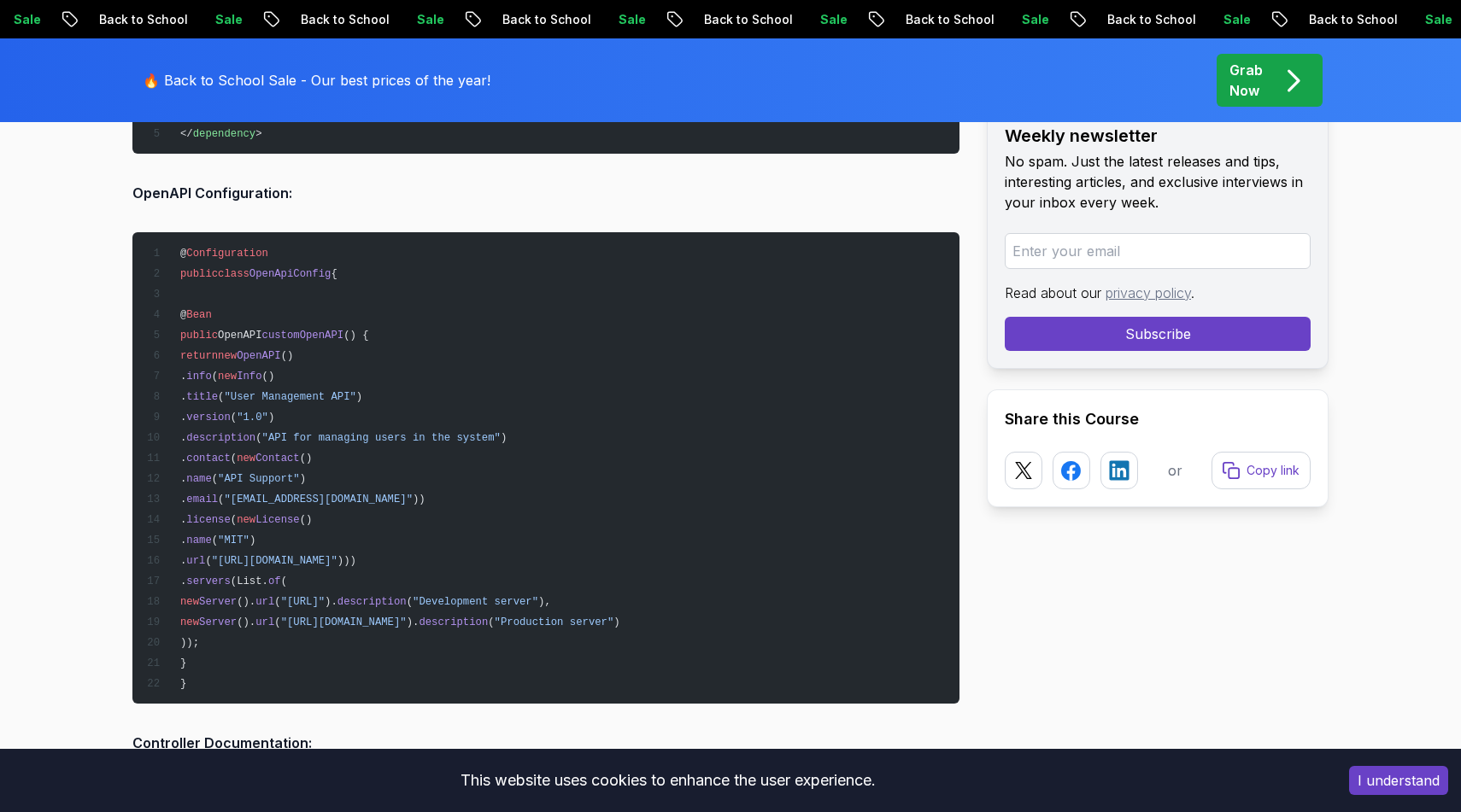
scroll to position [18312, 0]
